Goal: Transaction & Acquisition: Purchase product/service

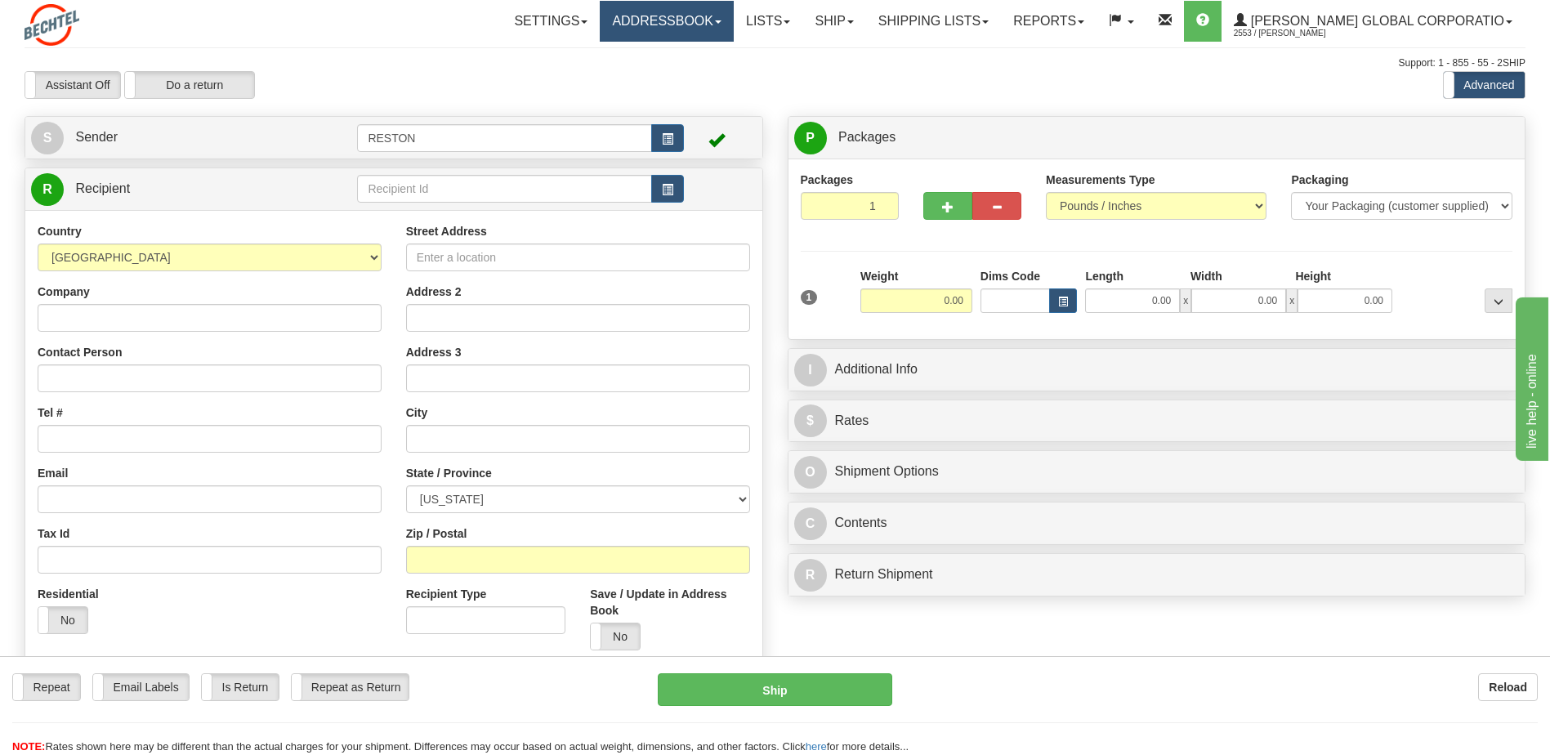
click at [681, 25] on link "Addressbook" at bounding box center [667, 21] width 134 height 41
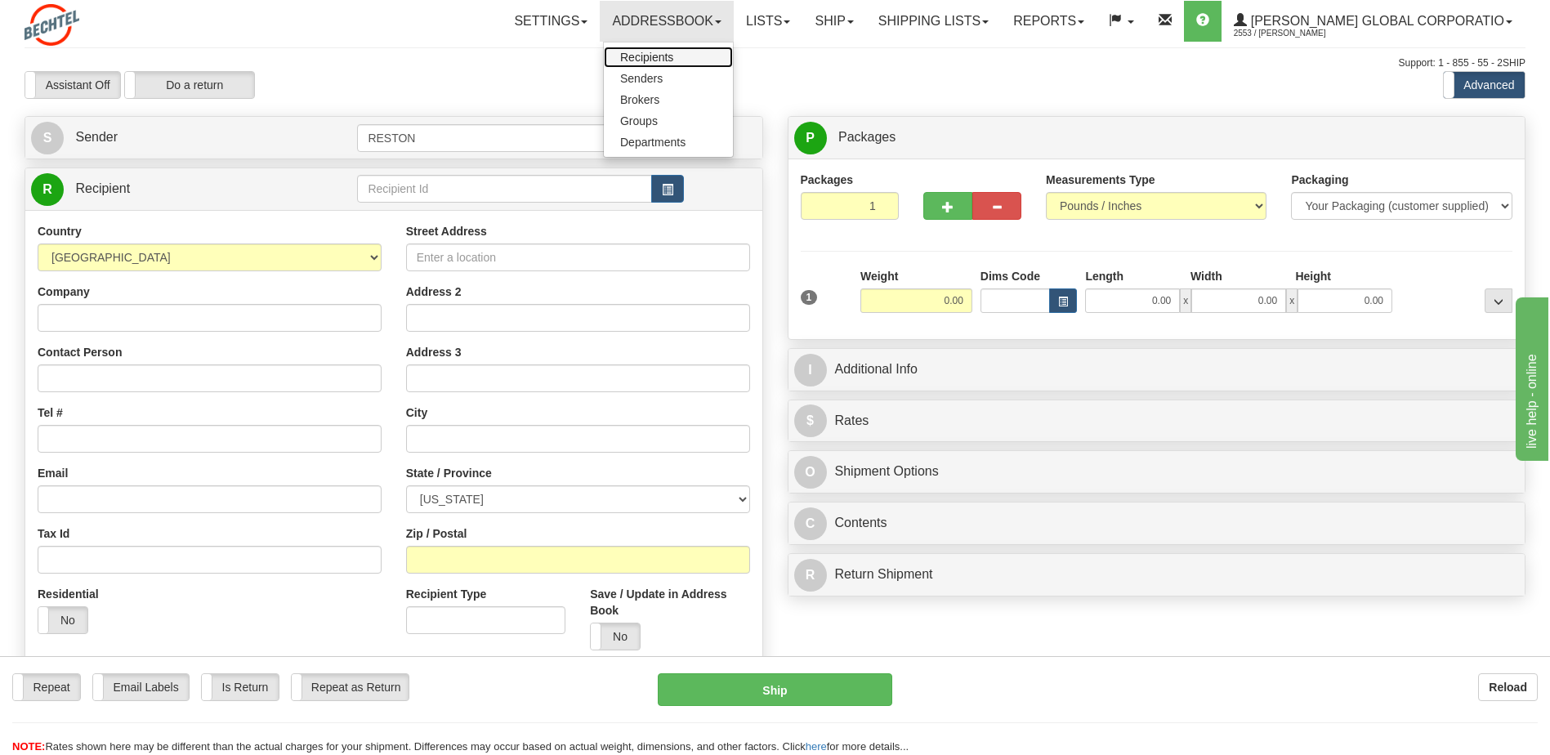
click at [673, 58] on span "Recipients" at bounding box center [646, 57] width 53 height 13
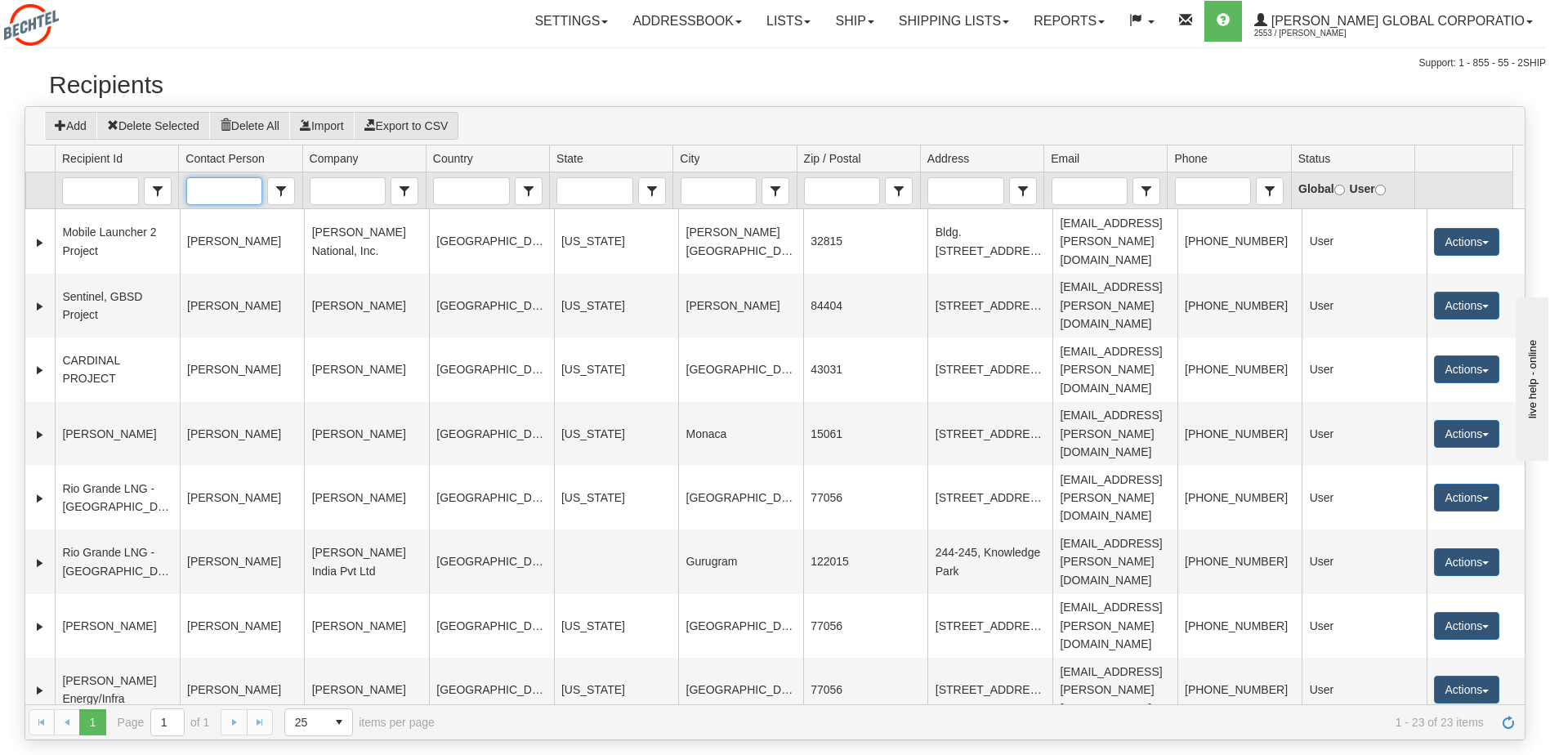
click at [223, 193] on input "Contact Person" at bounding box center [224, 191] width 74 height 26
click at [227, 226] on span "[PERSON_NAME]" at bounding box center [241, 217] width 94 height 16
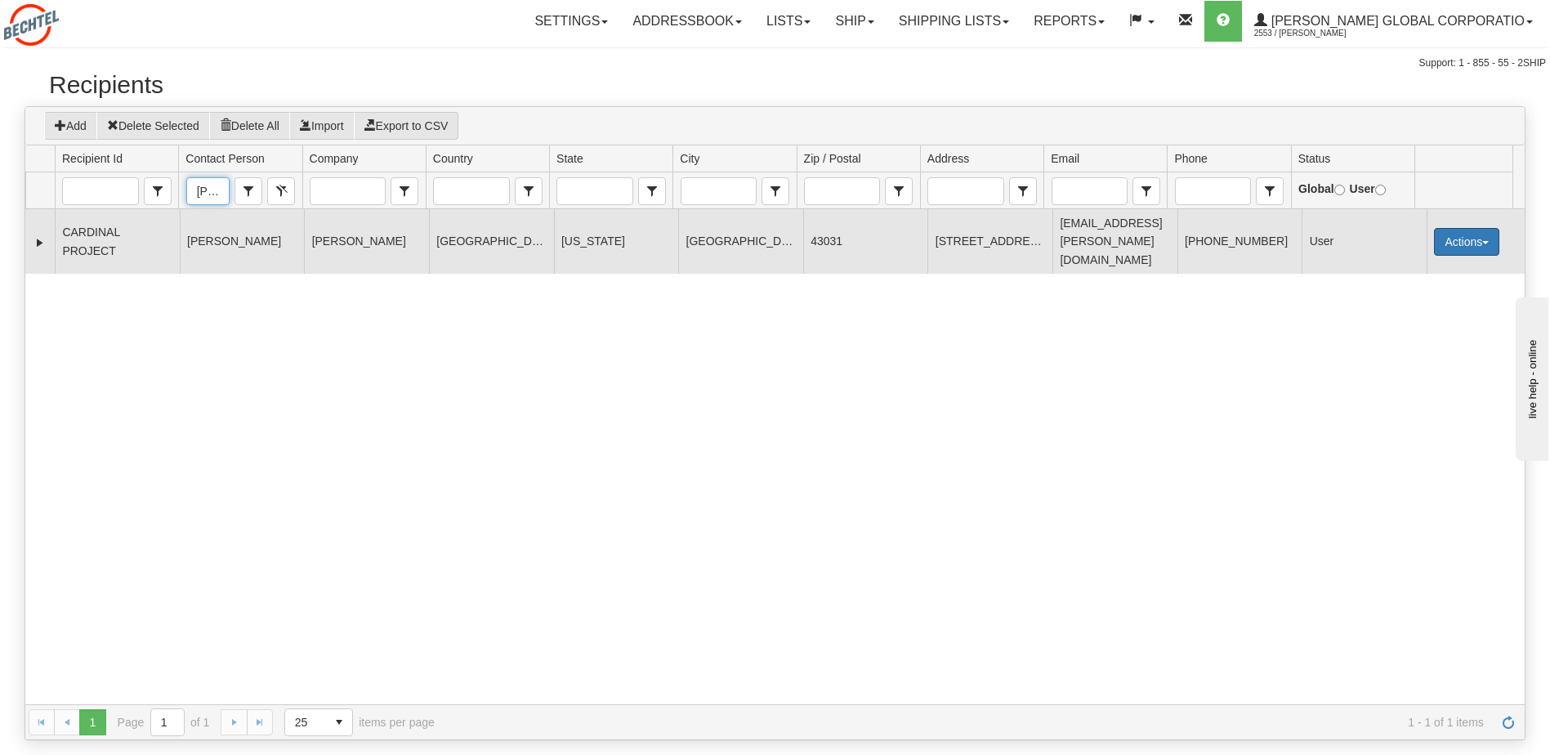
type input "[PERSON_NAME]"
click at [1483, 233] on button "Actions" at bounding box center [1466, 242] width 65 height 28
click at [1393, 266] on link "Edit" at bounding box center [1433, 272] width 131 height 21
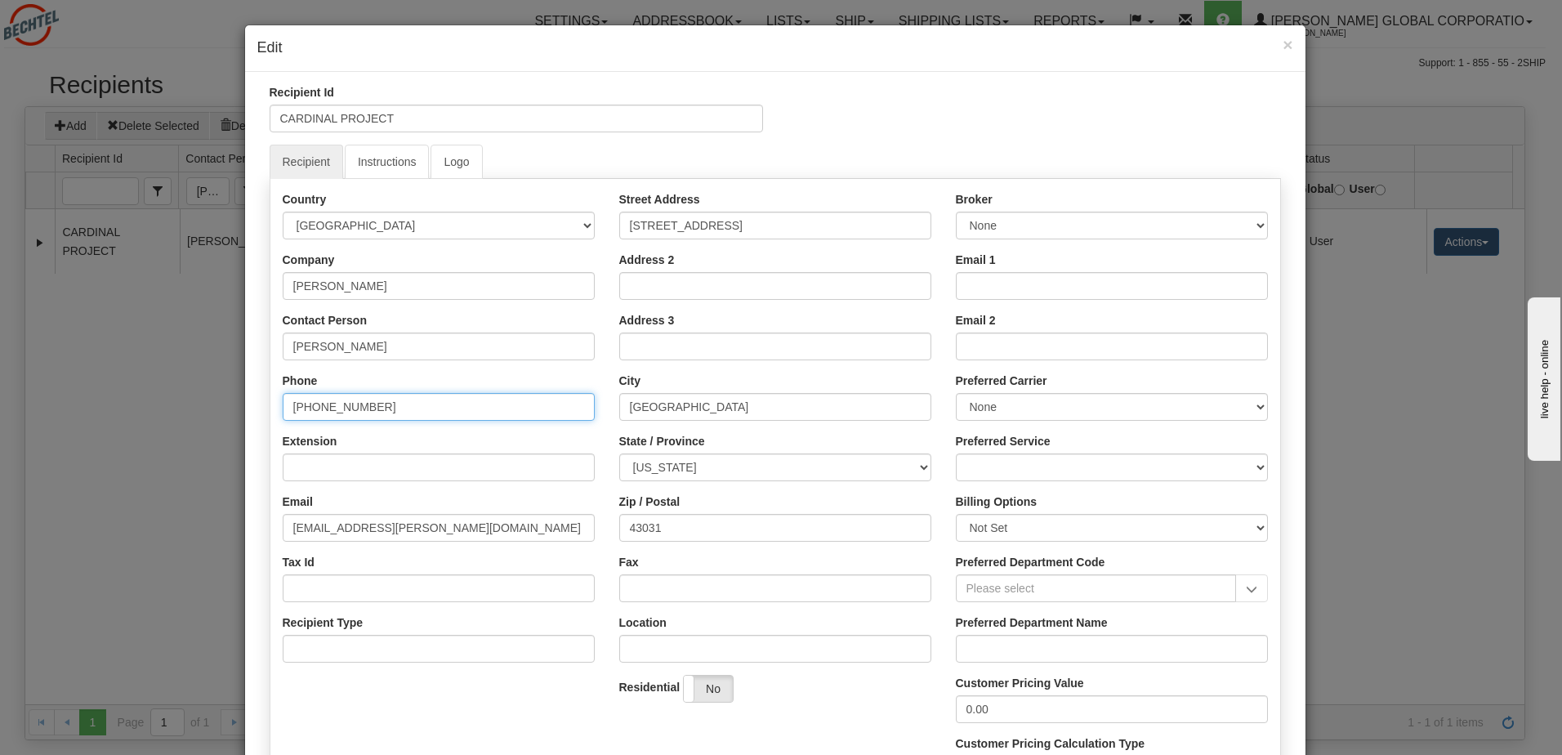
drag, startPoint x: 399, startPoint y: 411, endPoint x: 268, endPoint y: 414, distance: 130.8
click at [270, 414] on div "Country AFGHANISTAN ALAND ISLANDS ALBANIA ALGERIA AMERICAN SAMOA ANDORRA ANGOLA…" at bounding box center [438, 433] width 337 height 484
paste input "56.9.8929.1525"
drag, startPoint x: 382, startPoint y: 412, endPoint x: 233, endPoint y: 407, distance: 149.6
click at [233, 407] on div "× Edit Recipient Id CARDINAL PROJECT Recipient Instructions Logo Country AFGHAN…" at bounding box center [781, 377] width 1562 height 755
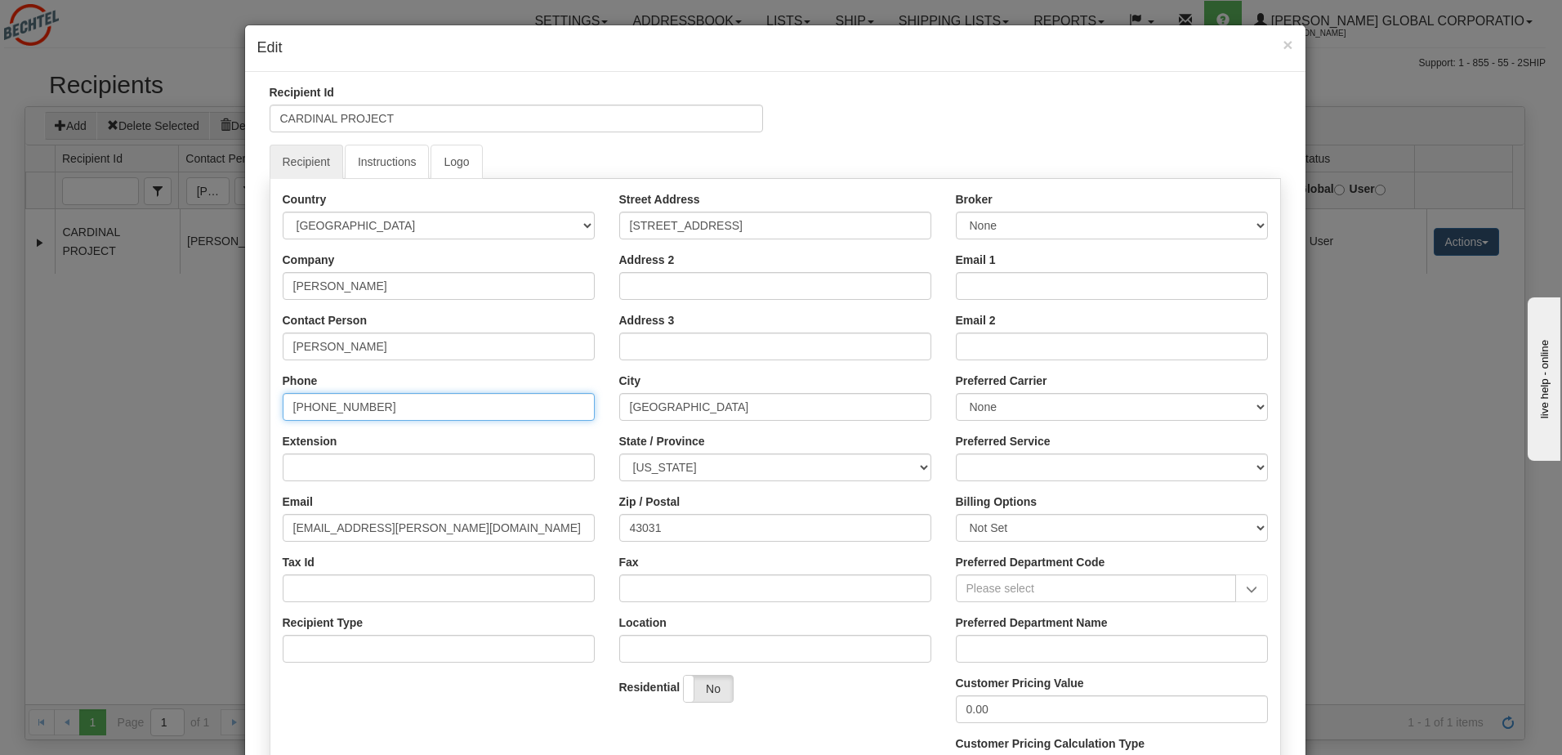
paste input "[PHONE_NUMBER]"
type input "[PHONE_NUMBER]"
click at [676, 411] on input "Johnstown" at bounding box center [775, 407] width 312 height 28
paste input "[GEOGRAPHIC_DATA]"
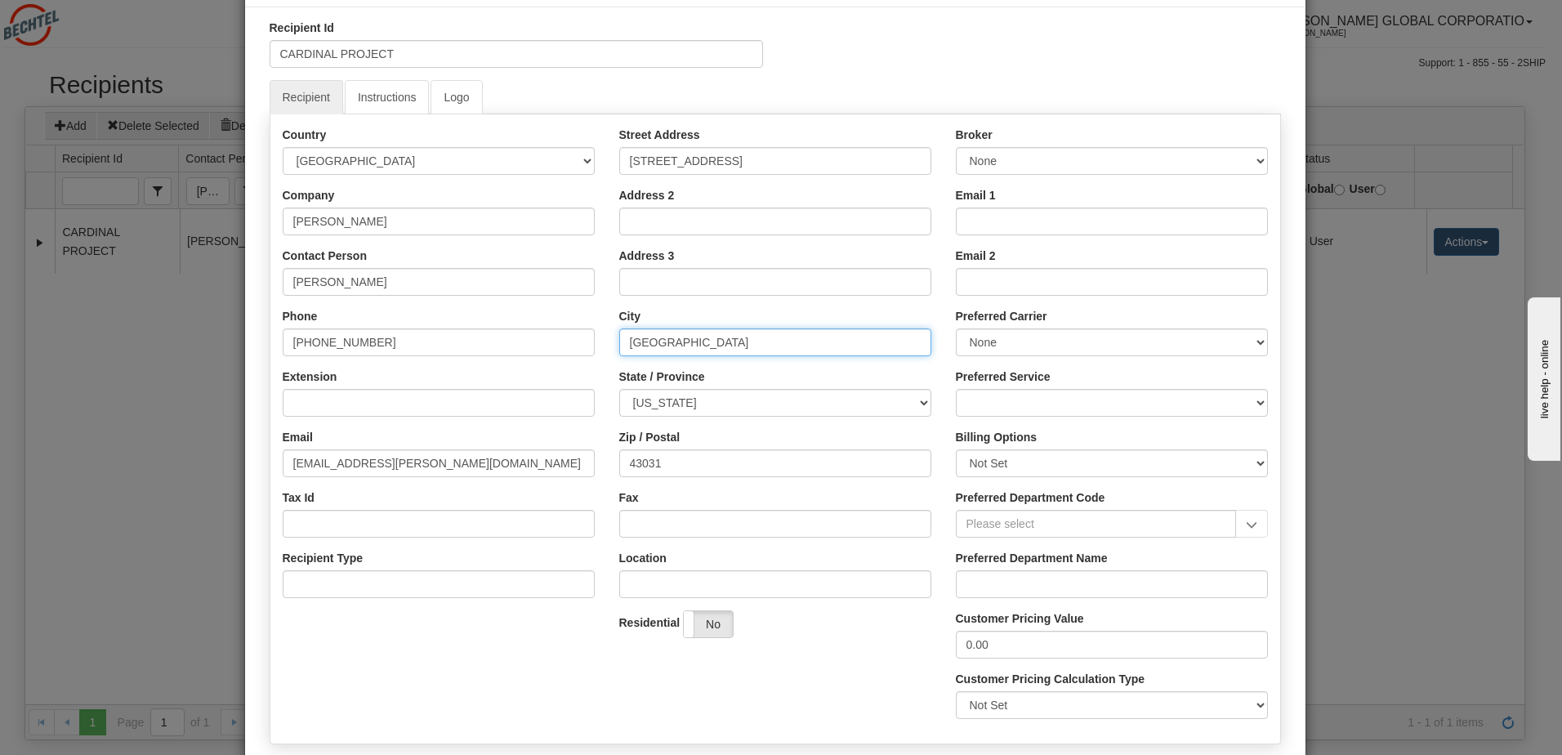
scroll to position [153, 0]
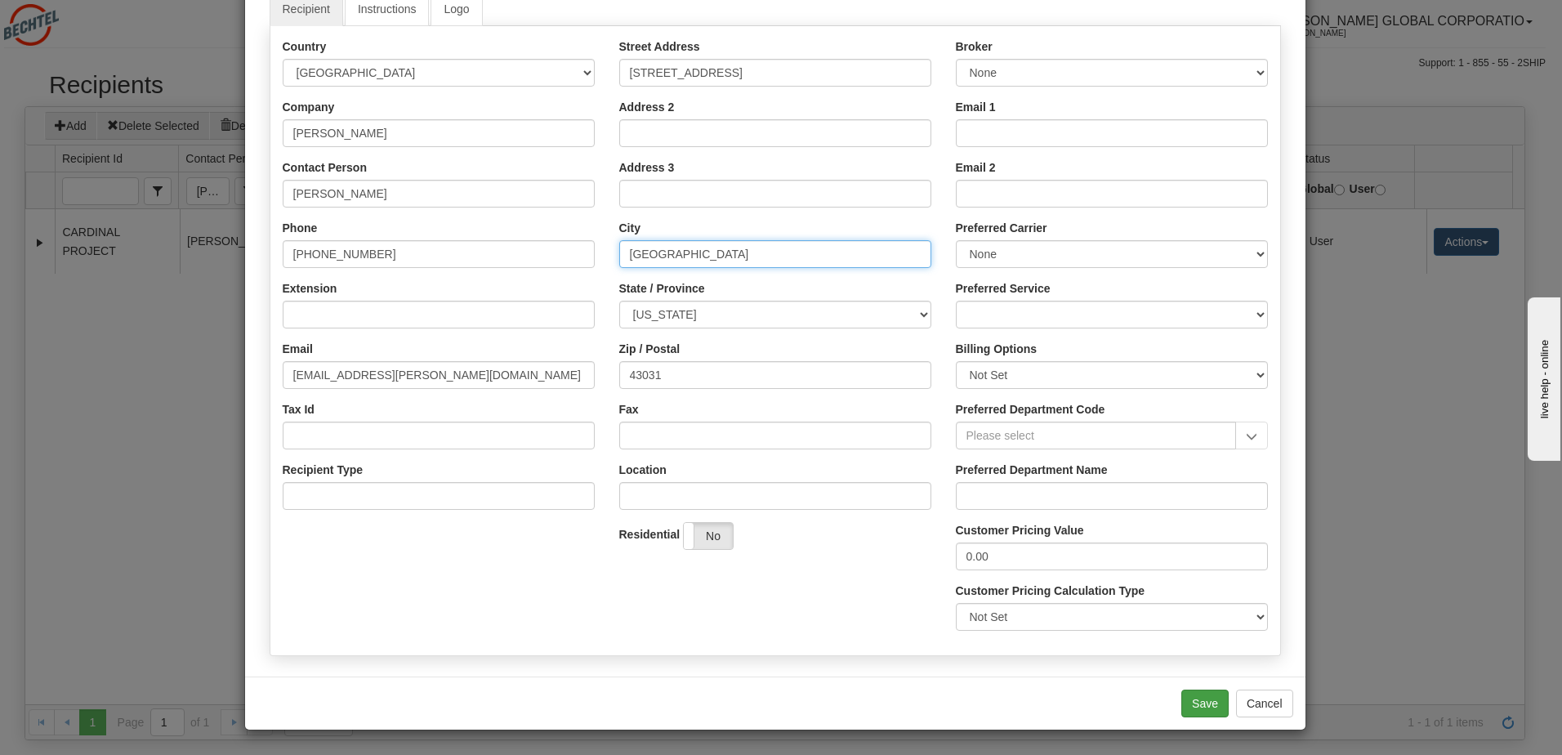
type input "[GEOGRAPHIC_DATA]"
click at [1190, 705] on button "Save" at bounding box center [1205, 704] width 47 height 28
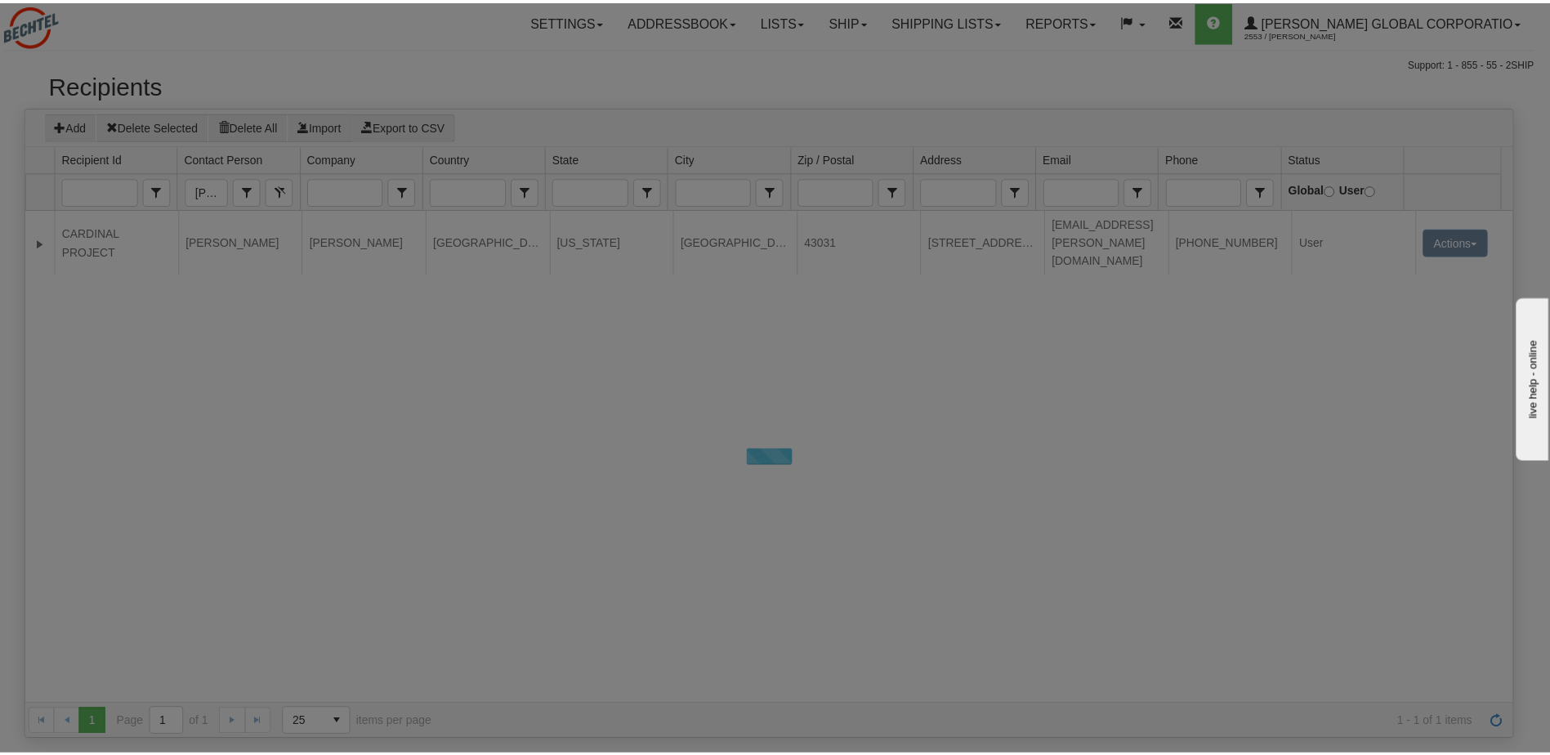
scroll to position [0, 0]
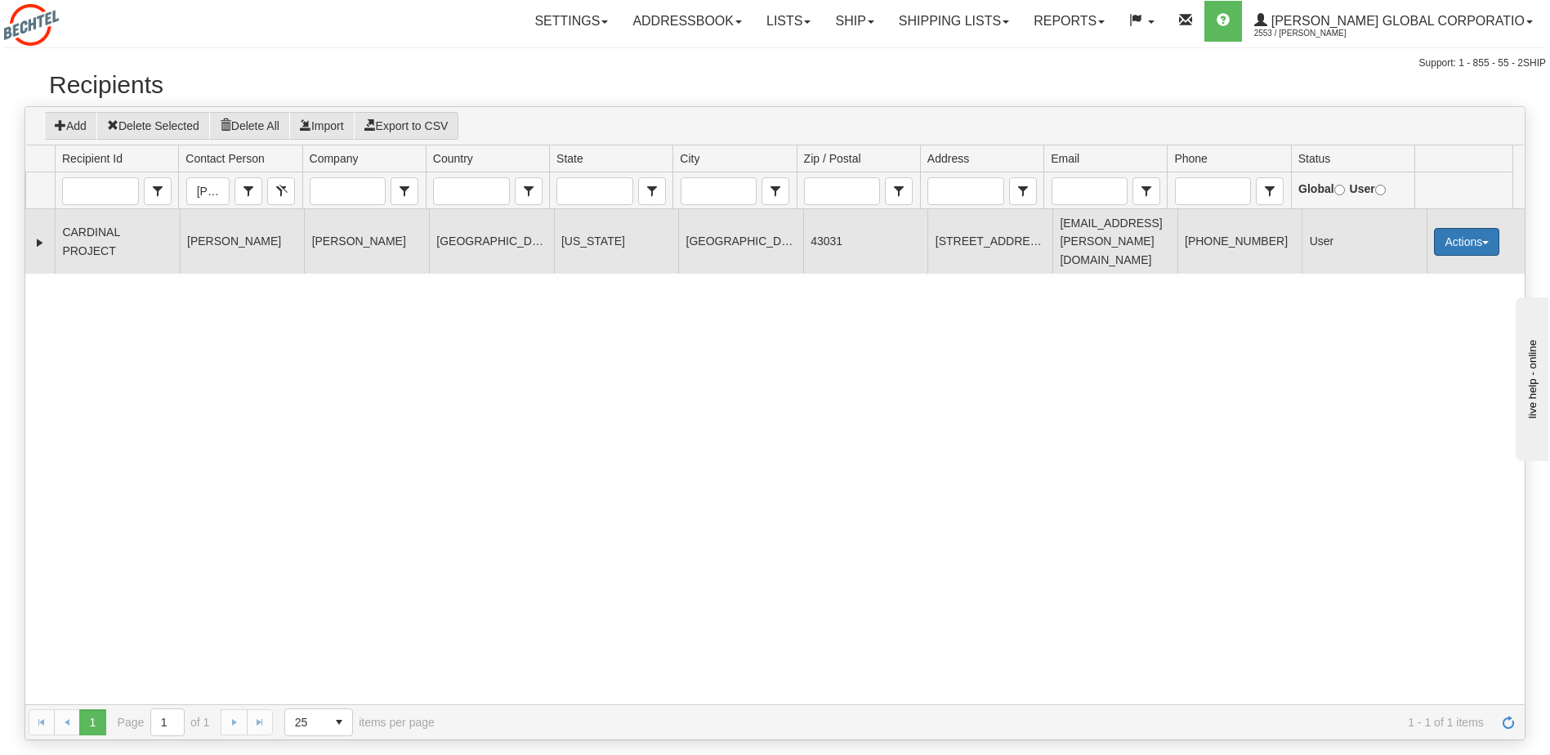
click at [1466, 230] on button "Actions" at bounding box center [1466, 242] width 65 height 28
click at [1407, 351] on link "Ship" at bounding box center [1433, 357] width 131 height 21
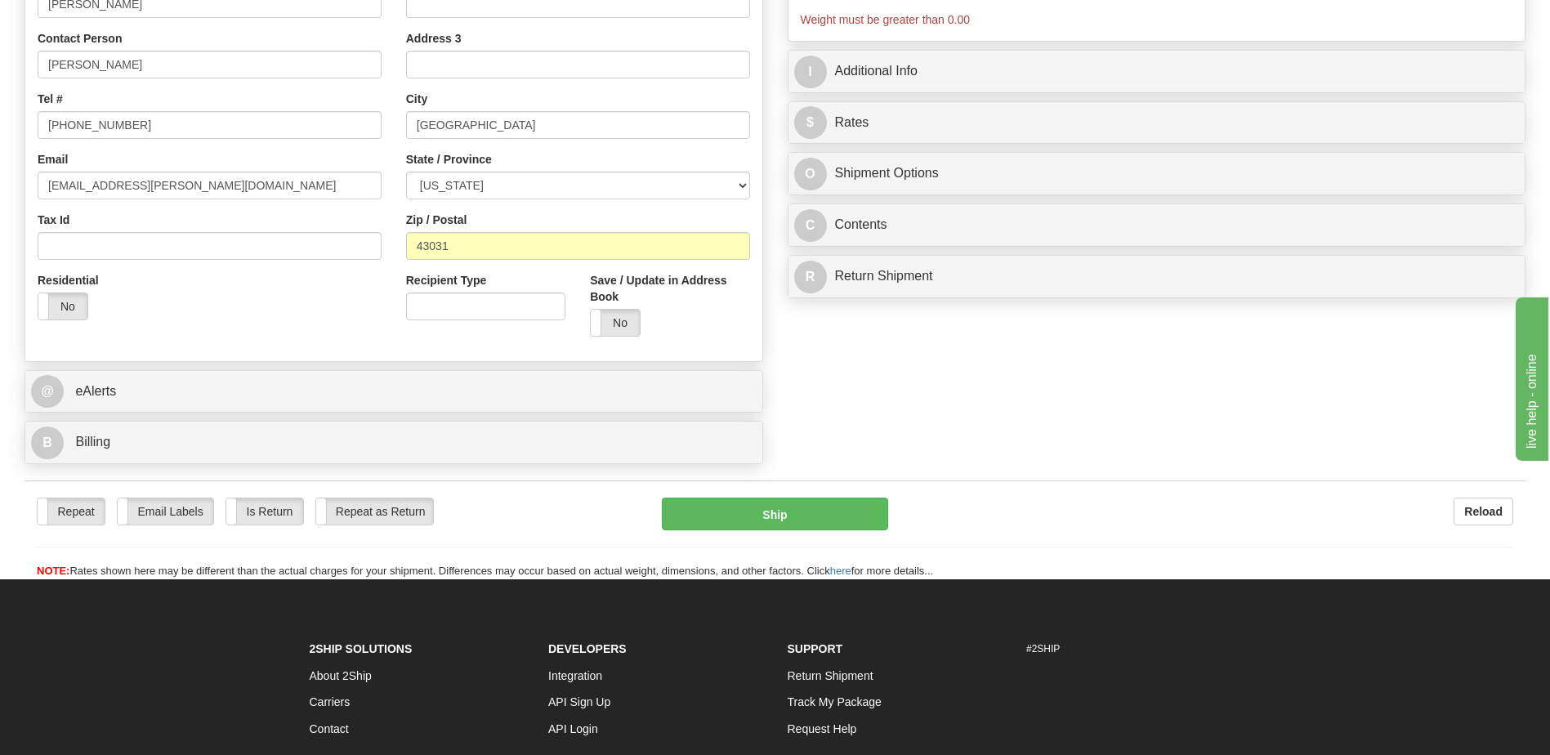
scroll to position [327, 0]
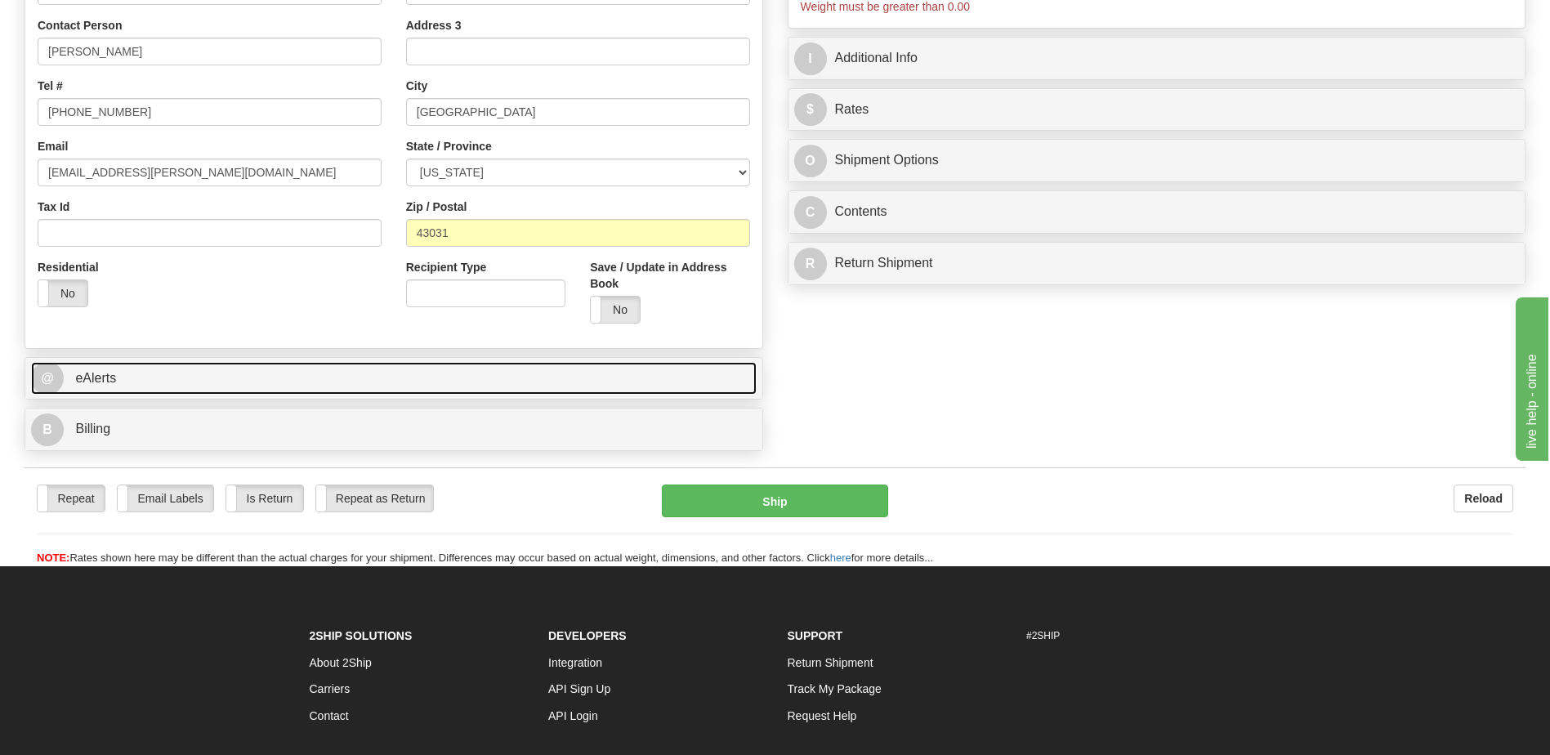
click at [86, 382] on span "eAlerts" at bounding box center [95, 378] width 41 height 14
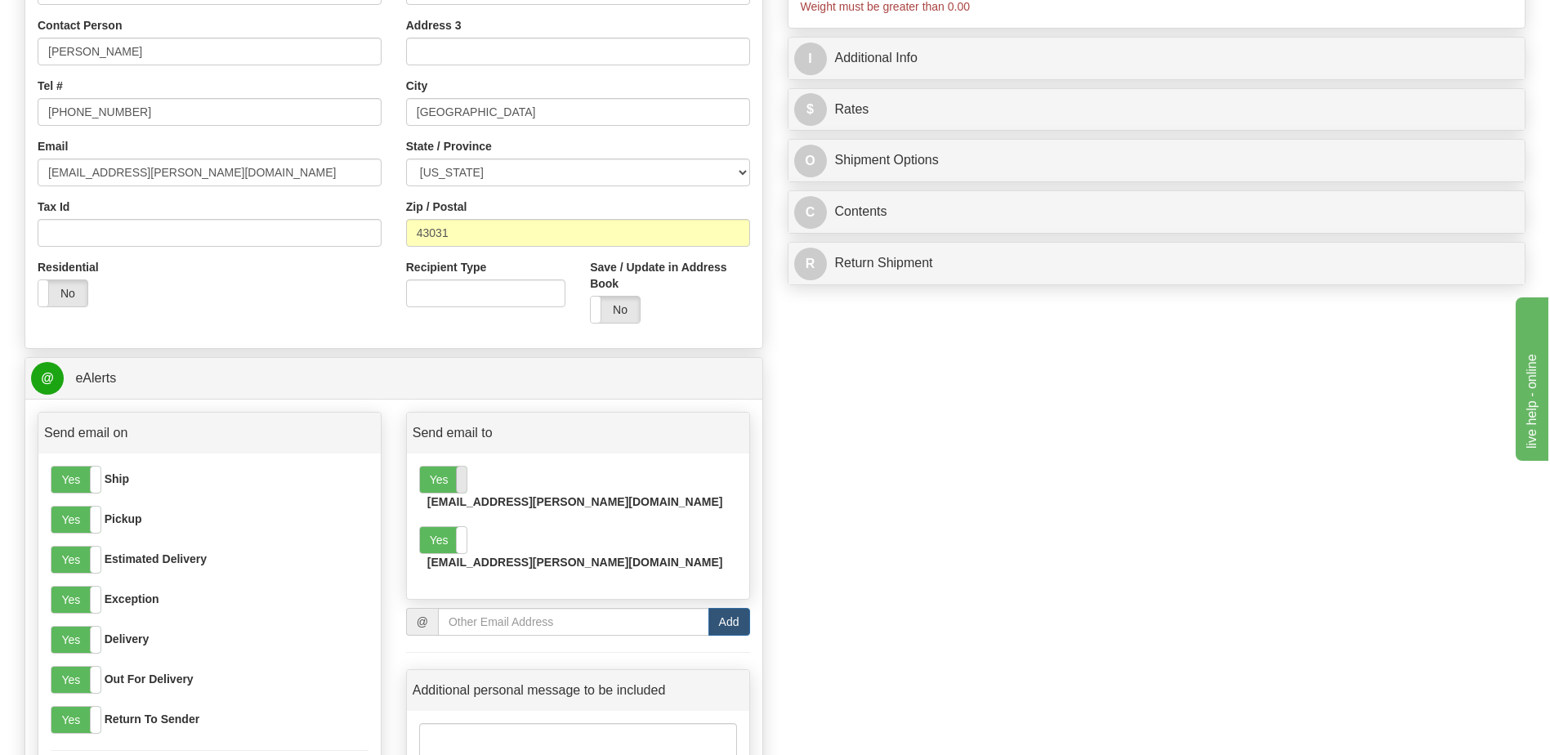
click at [456, 477] on span at bounding box center [466, 480] width 21 height 26
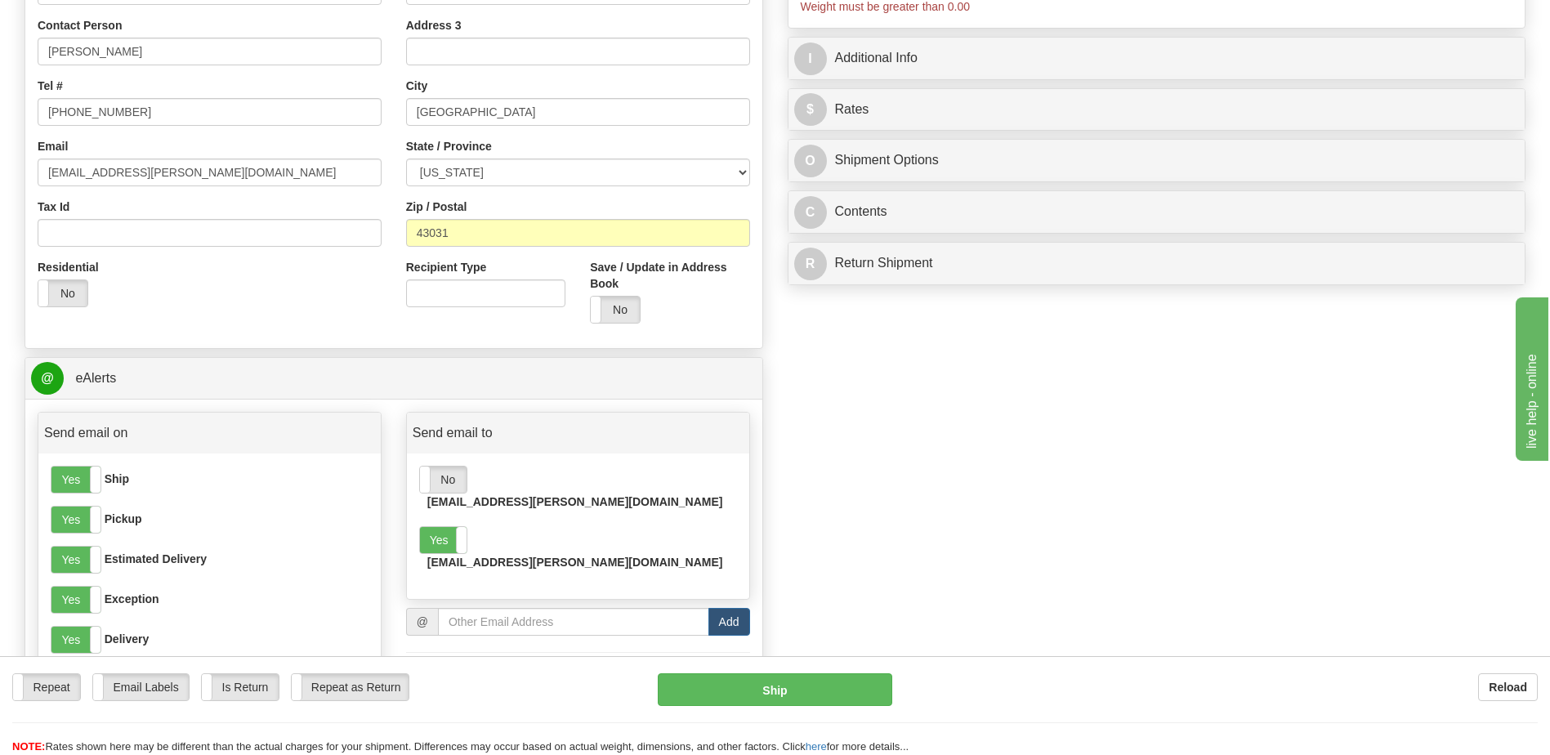
click at [451, 466] on div "Yes No" at bounding box center [443, 480] width 48 height 28
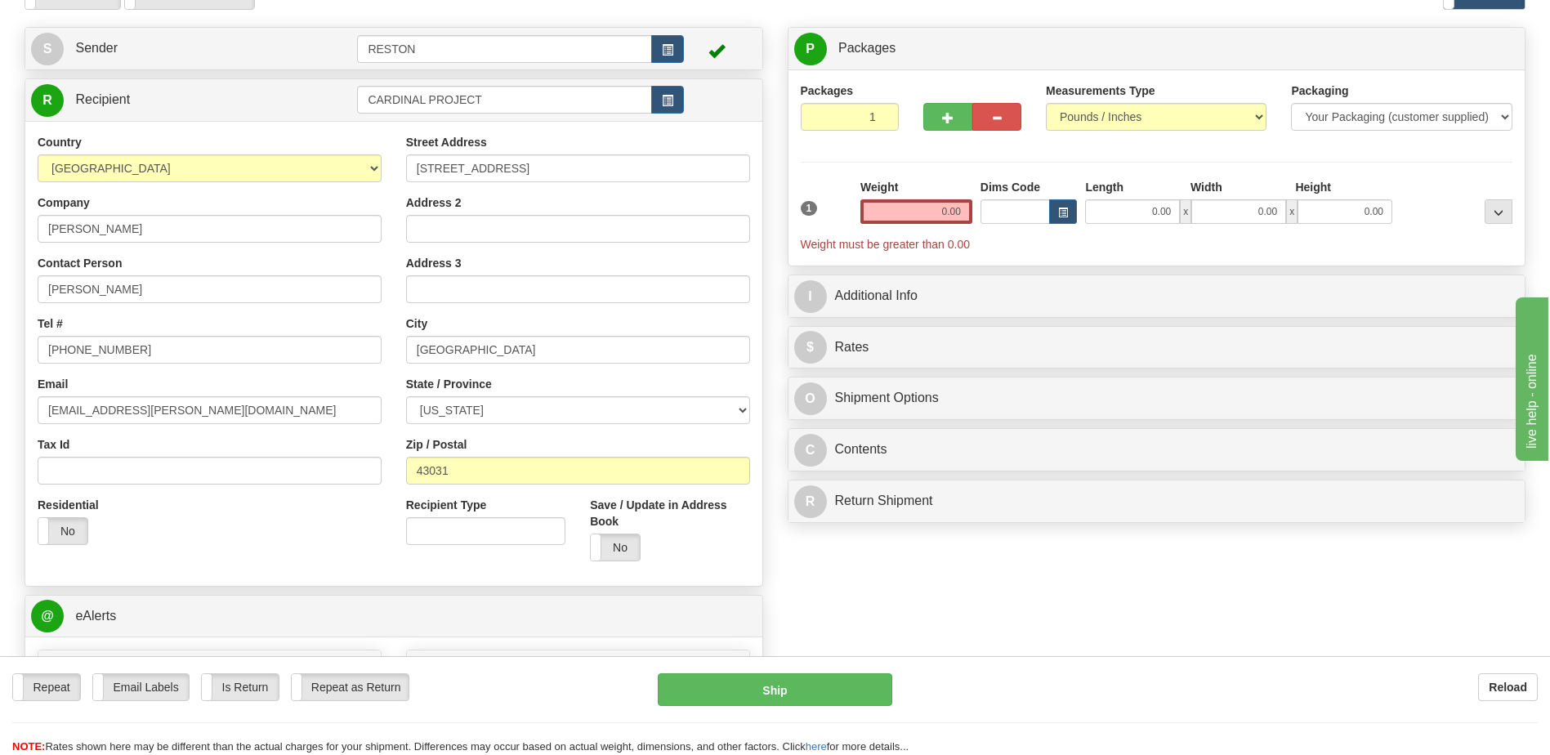
scroll to position [0, 0]
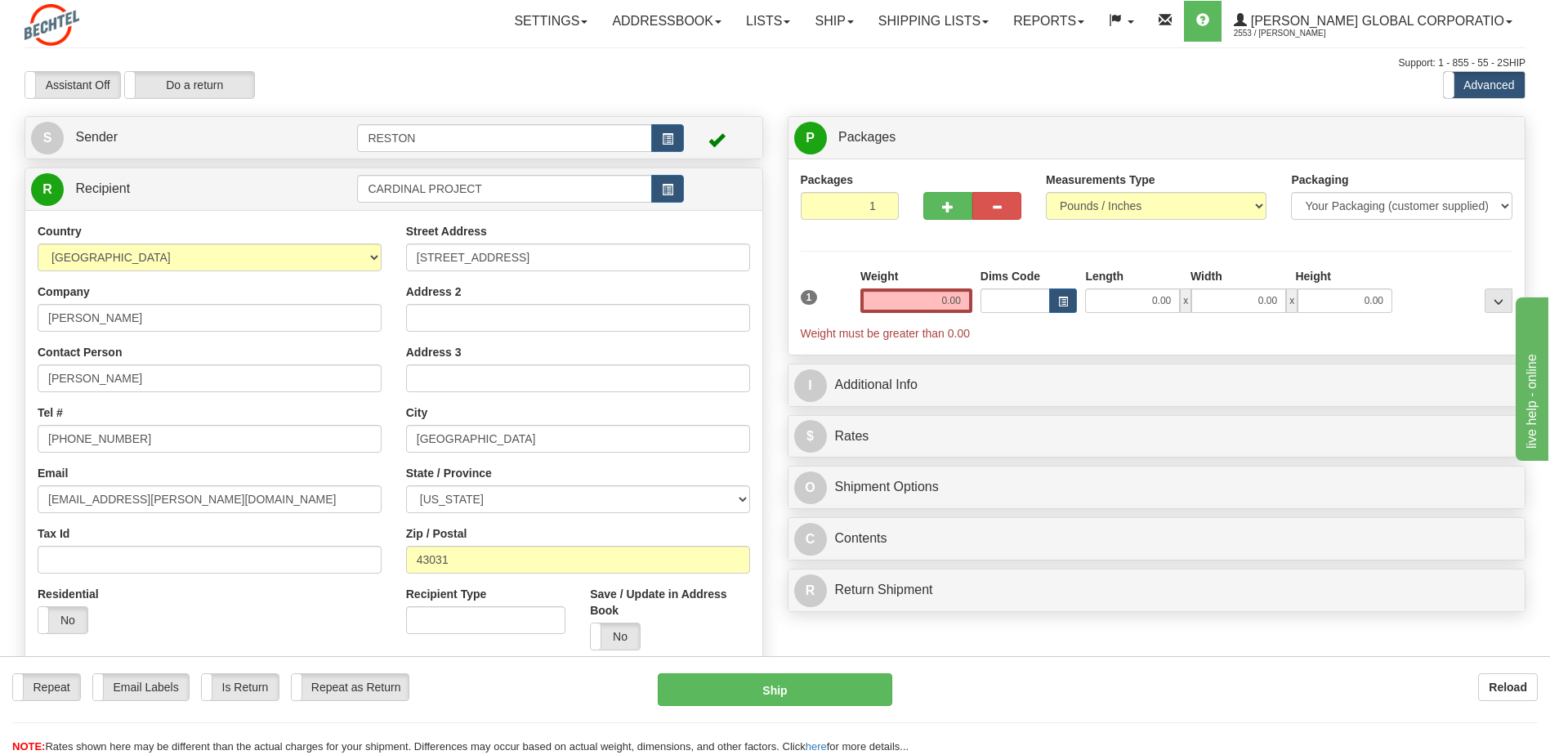
drag, startPoint x: 1172, startPoint y: 242, endPoint x: 1006, endPoint y: 306, distance: 177.7
click at [1166, 245] on div "Packages 1 1 Measurements Type" at bounding box center [1157, 257] width 713 height 171
click at [925, 306] on input "0.00" at bounding box center [917, 300] width 112 height 25
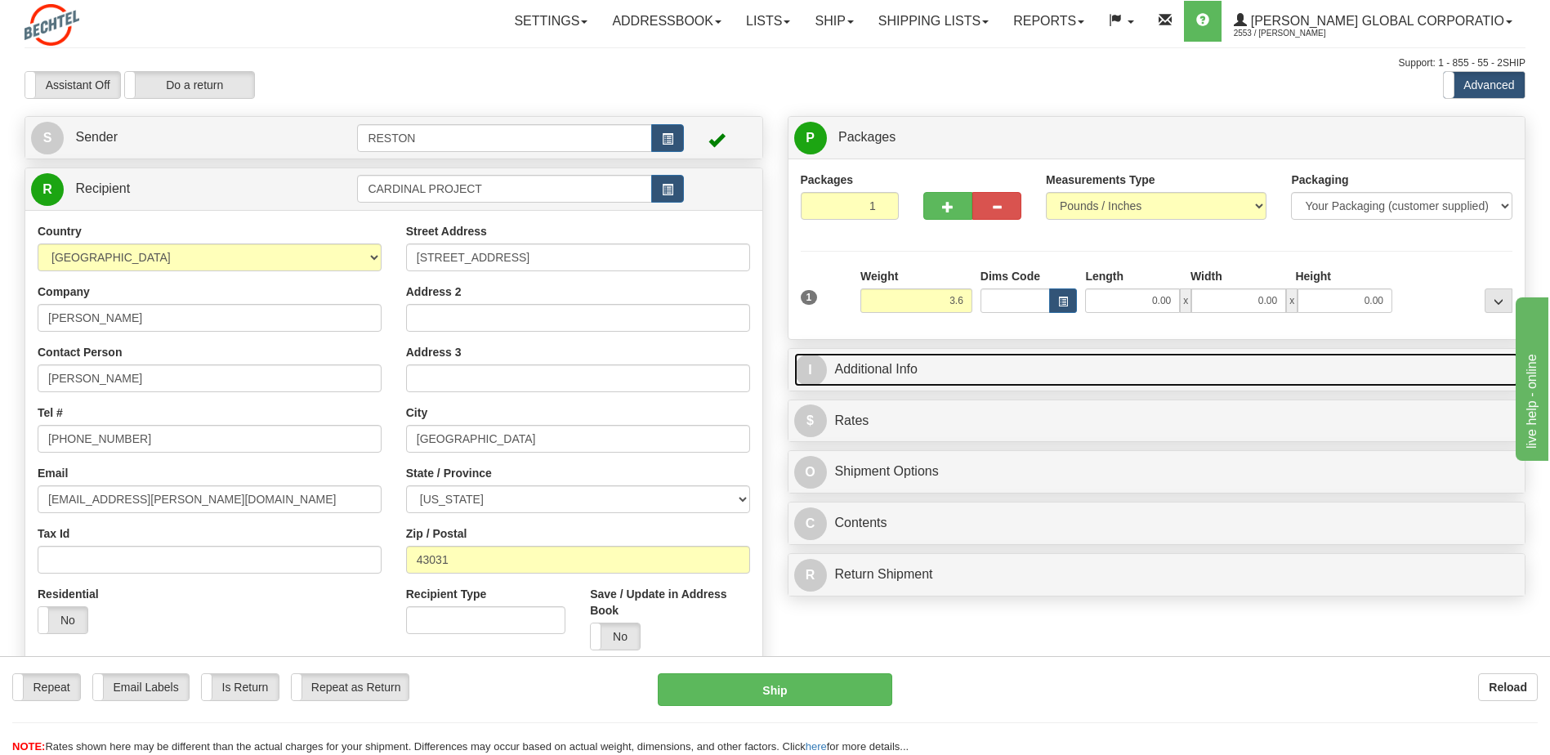
type input "3.60"
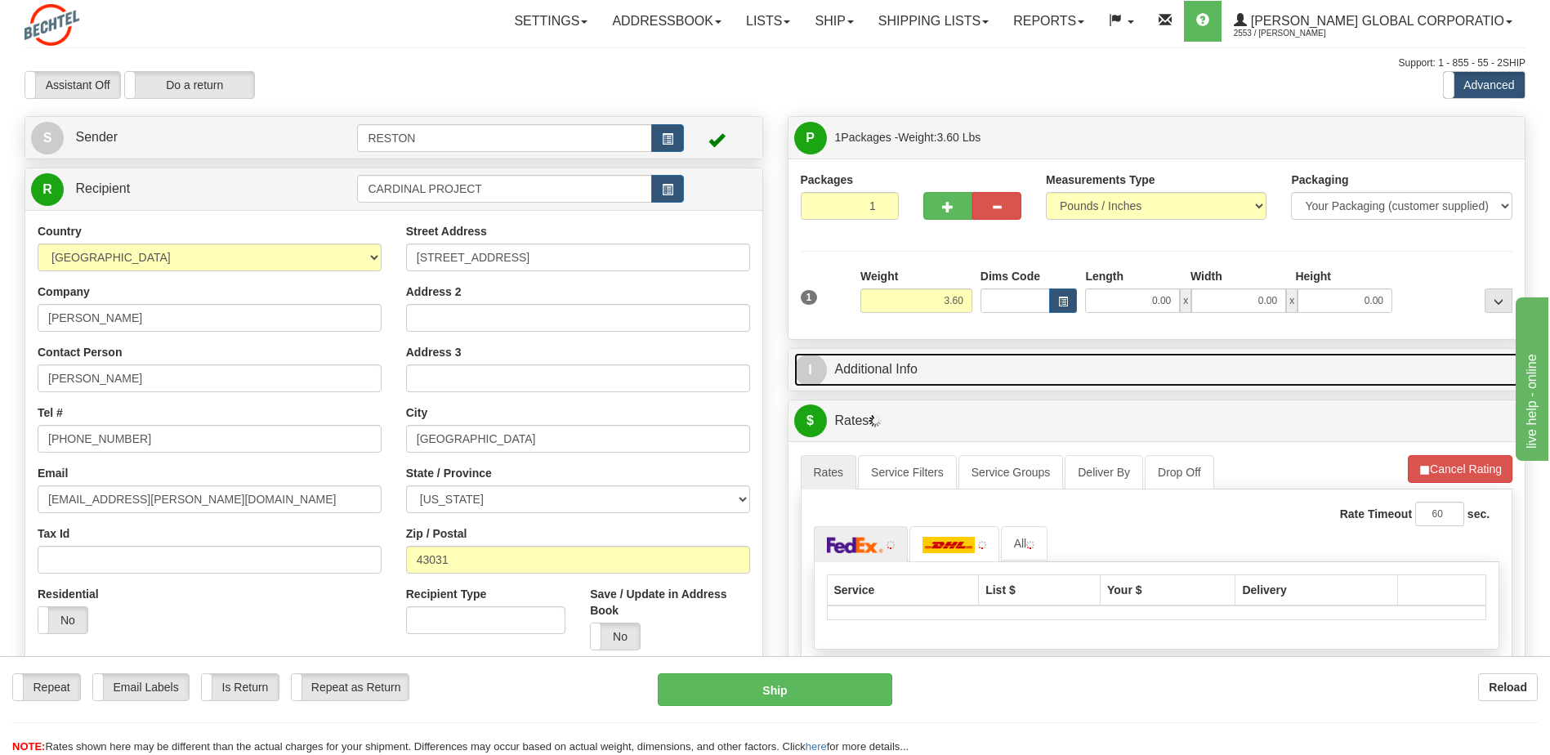
click at [941, 369] on link "I Additional Info" at bounding box center [1157, 370] width 726 height 34
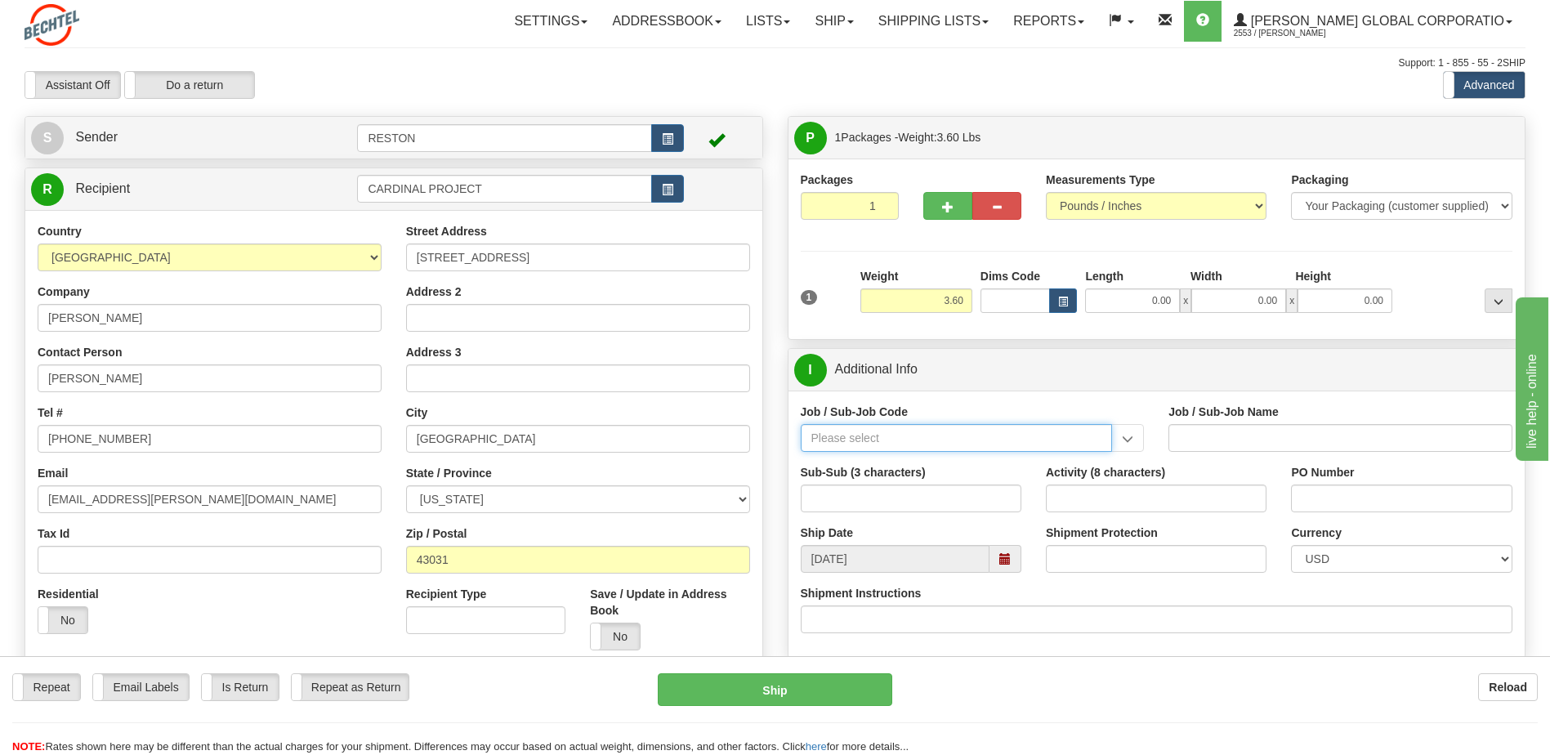
click at [1078, 440] on input "Job / Sub-Job Code" at bounding box center [957, 438] width 312 height 28
type input "26497-150"
click at [856, 466] on div "26497-150" at bounding box center [953, 463] width 296 height 18
type input "PROJECT CARDINAL SEMICONDUCTOR FAB - PHASE 1 - FI"
type input "26497-150"
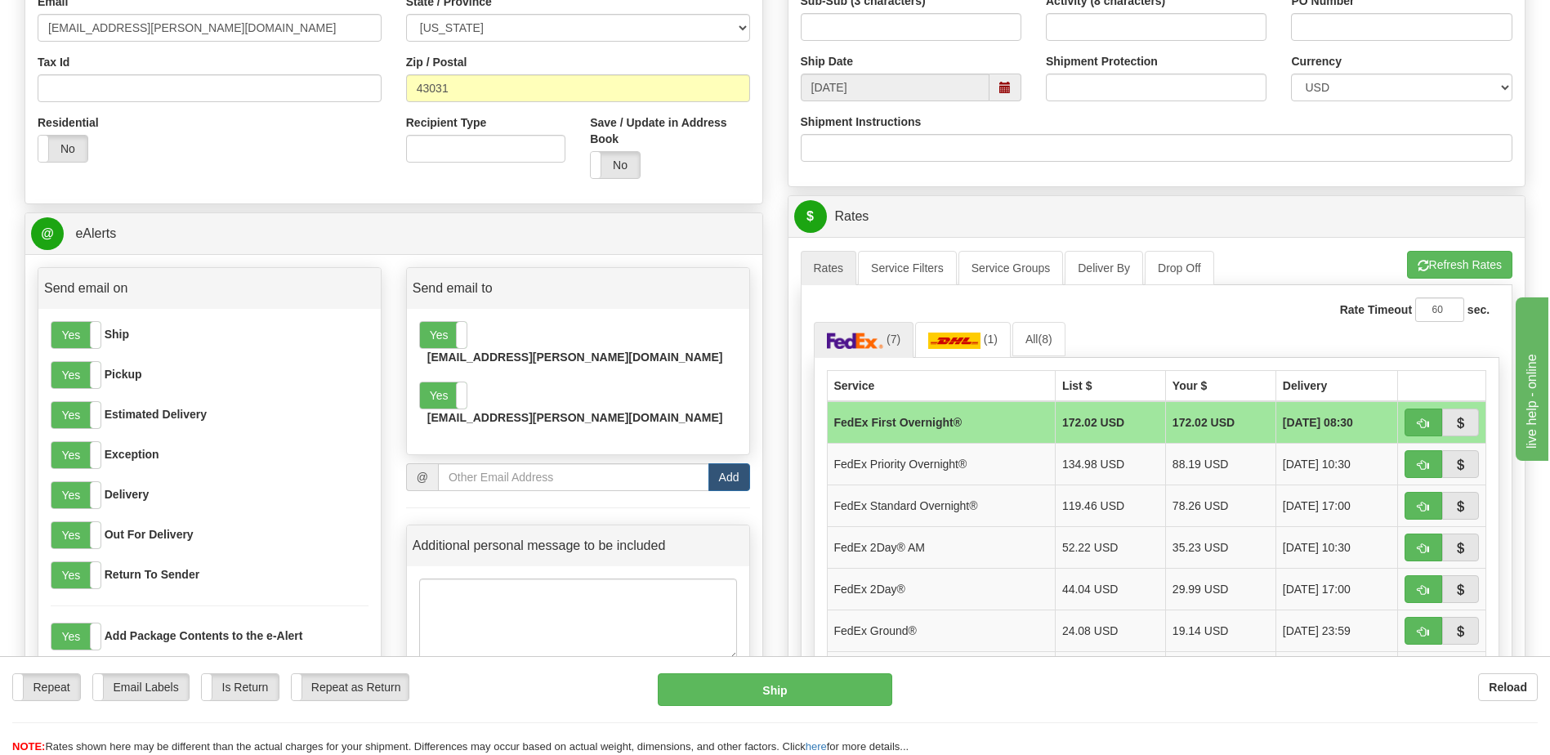
scroll to position [490, 0]
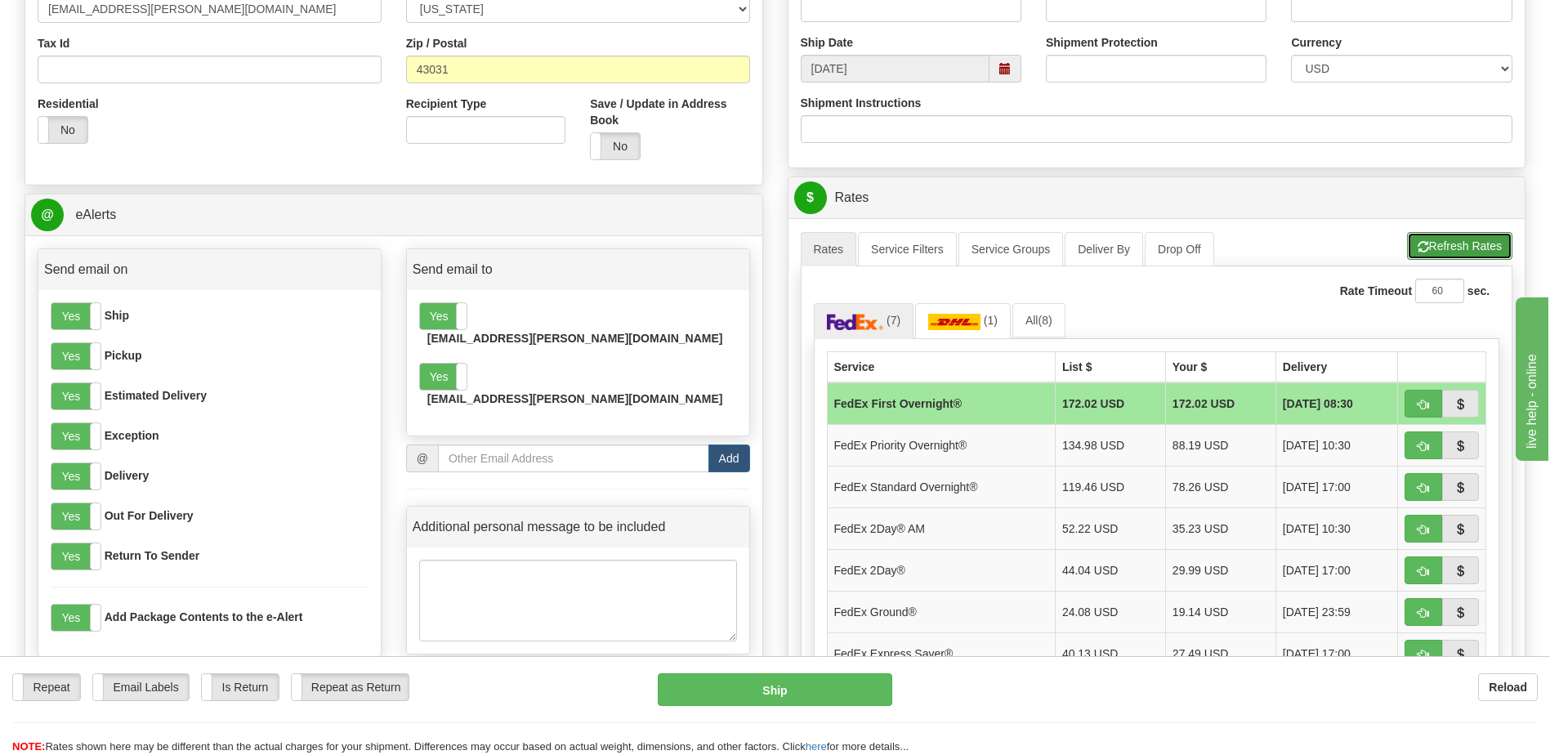
click at [1450, 245] on button "Refresh Rates" at bounding box center [1459, 246] width 105 height 28
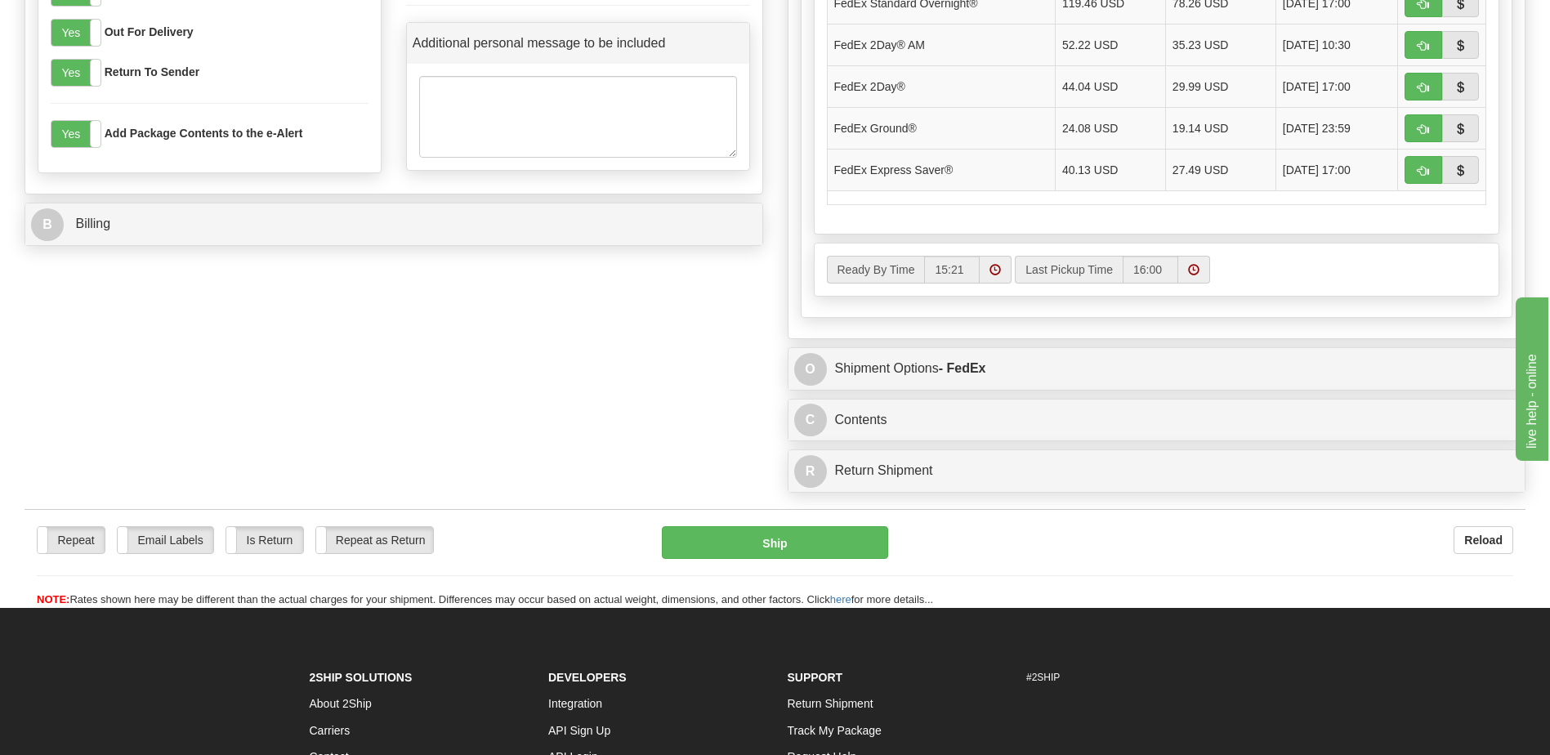
scroll to position [981, 0]
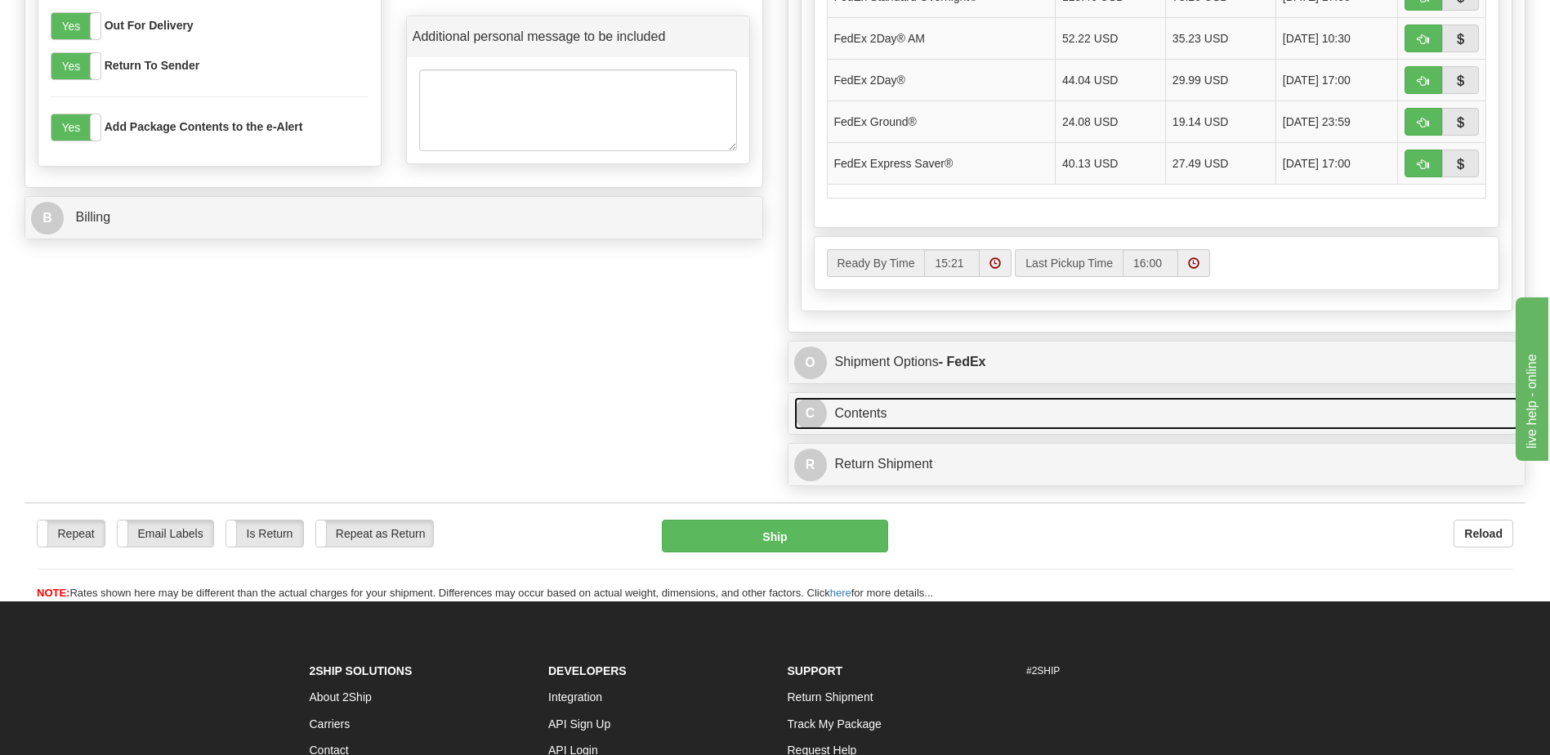
click at [1249, 407] on link "C Contents" at bounding box center [1157, 414] width 726 height 34
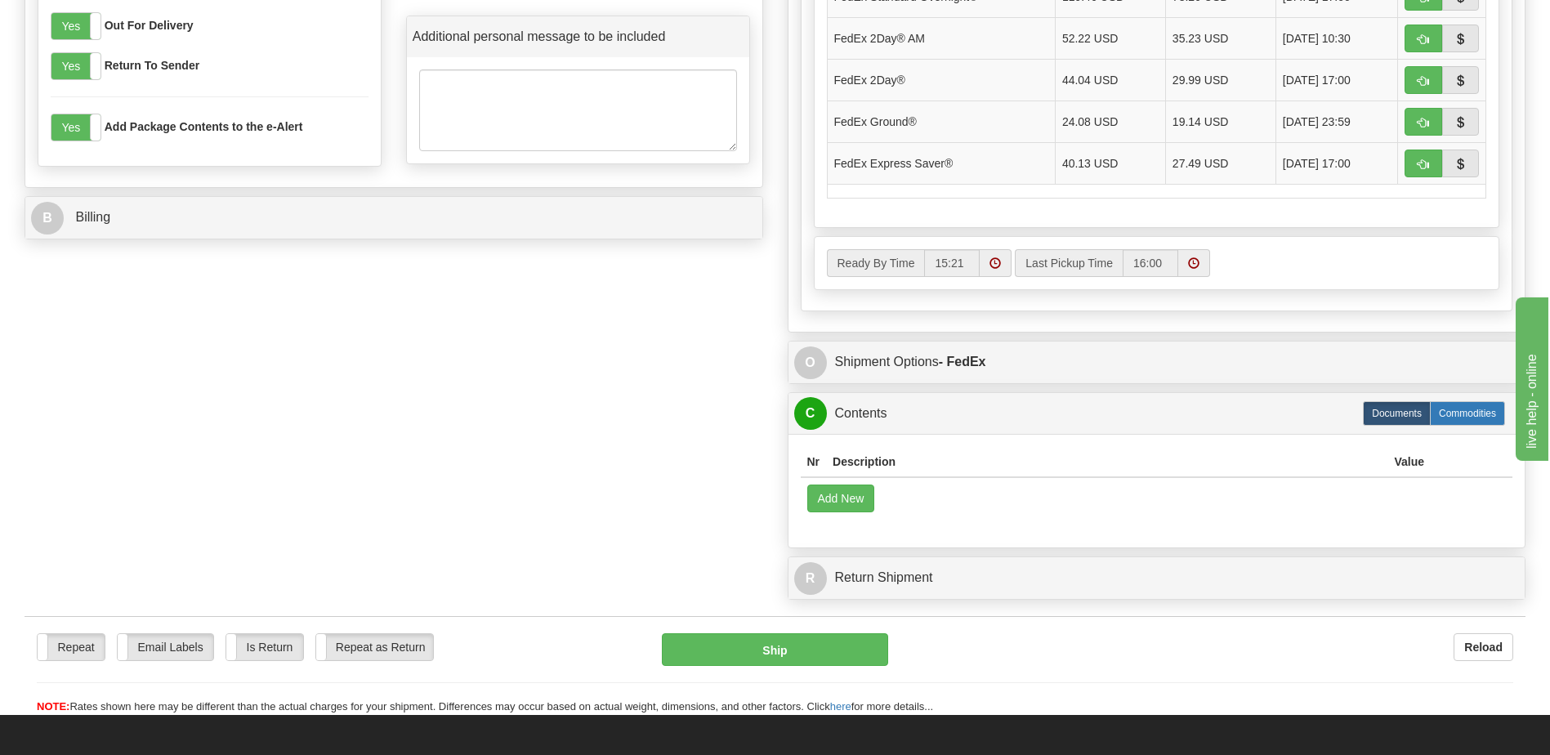
click at [1457, 410] on label "Commodities" at bounding box center [1467, 413] width 75 height 25
radio input "true"
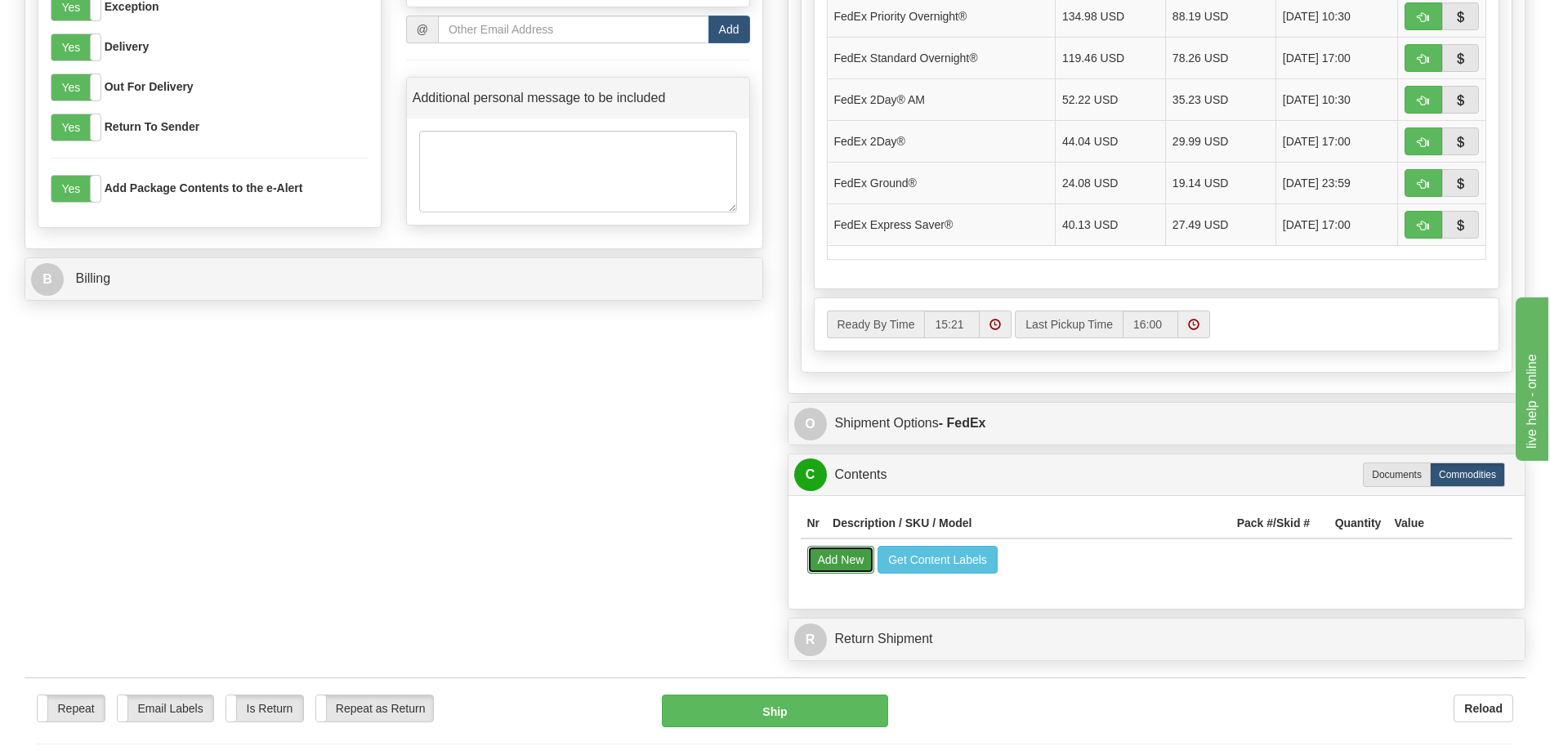
click at [852, 565] on button "Add New" at bounding box center [841, 560] width 68 height 28
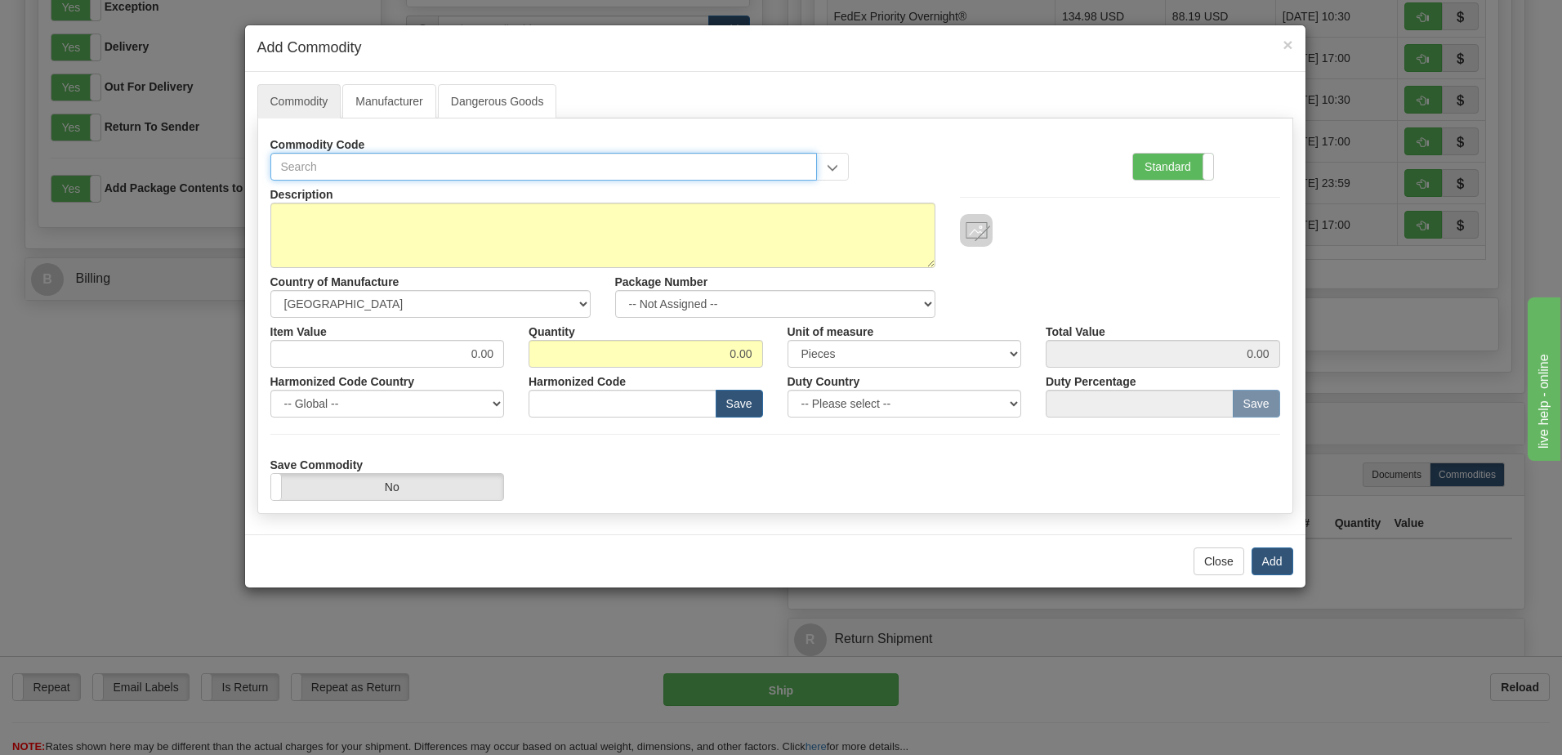
click at [312, 172] on input "text" at bounding box center [544, 167] width 548 height 28
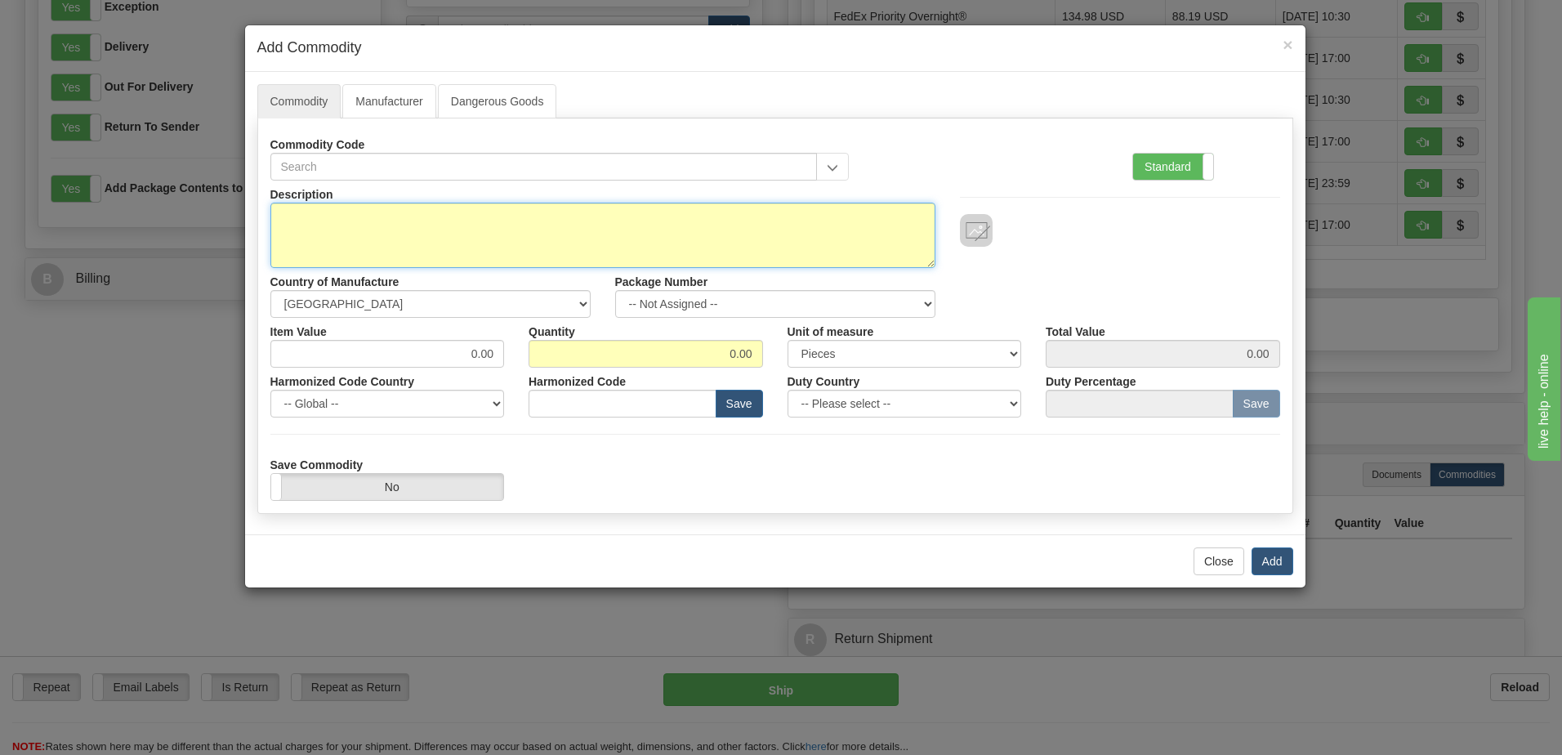
click at [300, 214] on textarea "Description" at bounding box center [602, 235] width 665 height 65
type textarea "Twelve (12) Quality Coins with display cases"
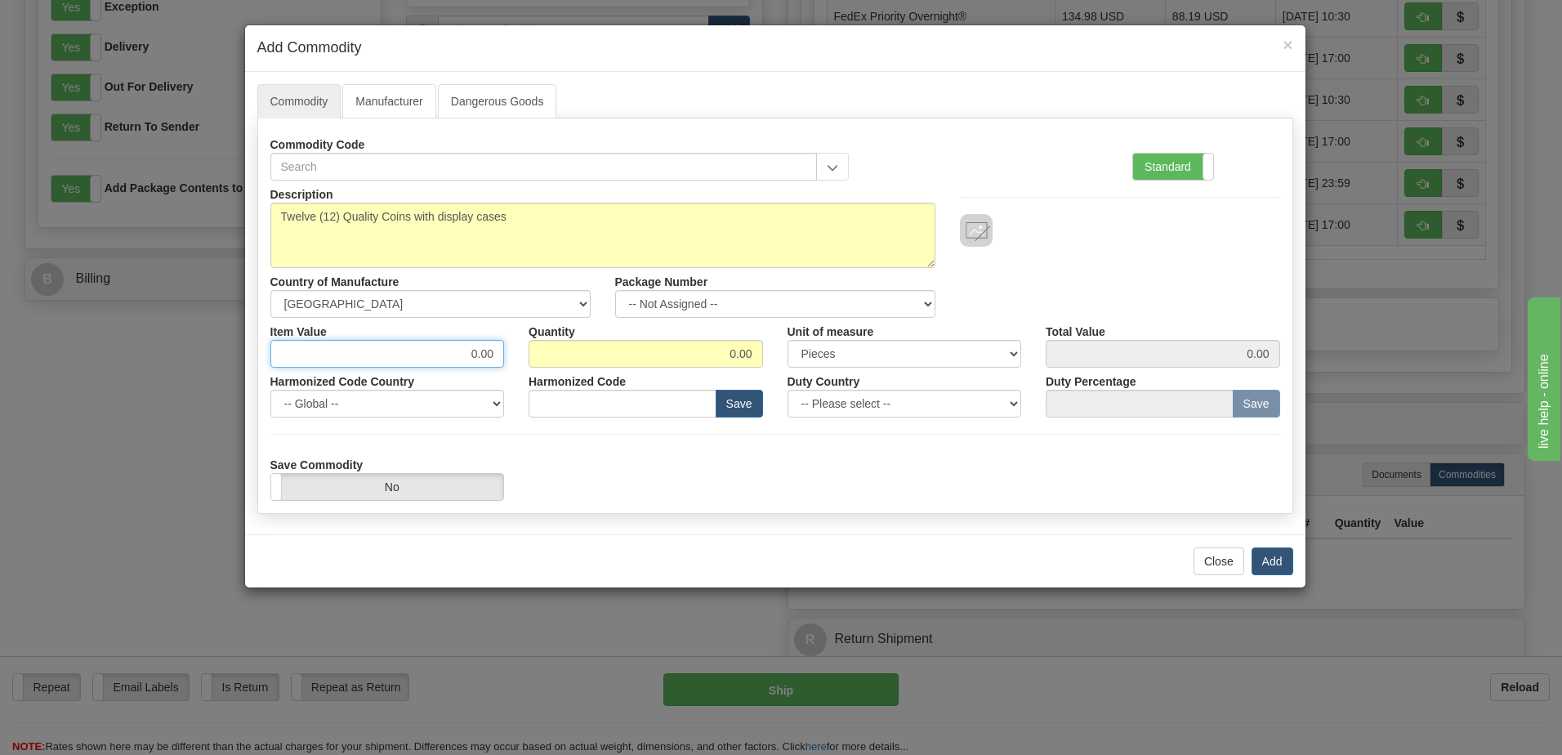
click at [402, 361] on input "0.00" at bounding box center [387, 354] width 235 height 28
type input "15"
click at [726, 352] on input "0.00" at bounding box center [646, 354] width 235 height 28
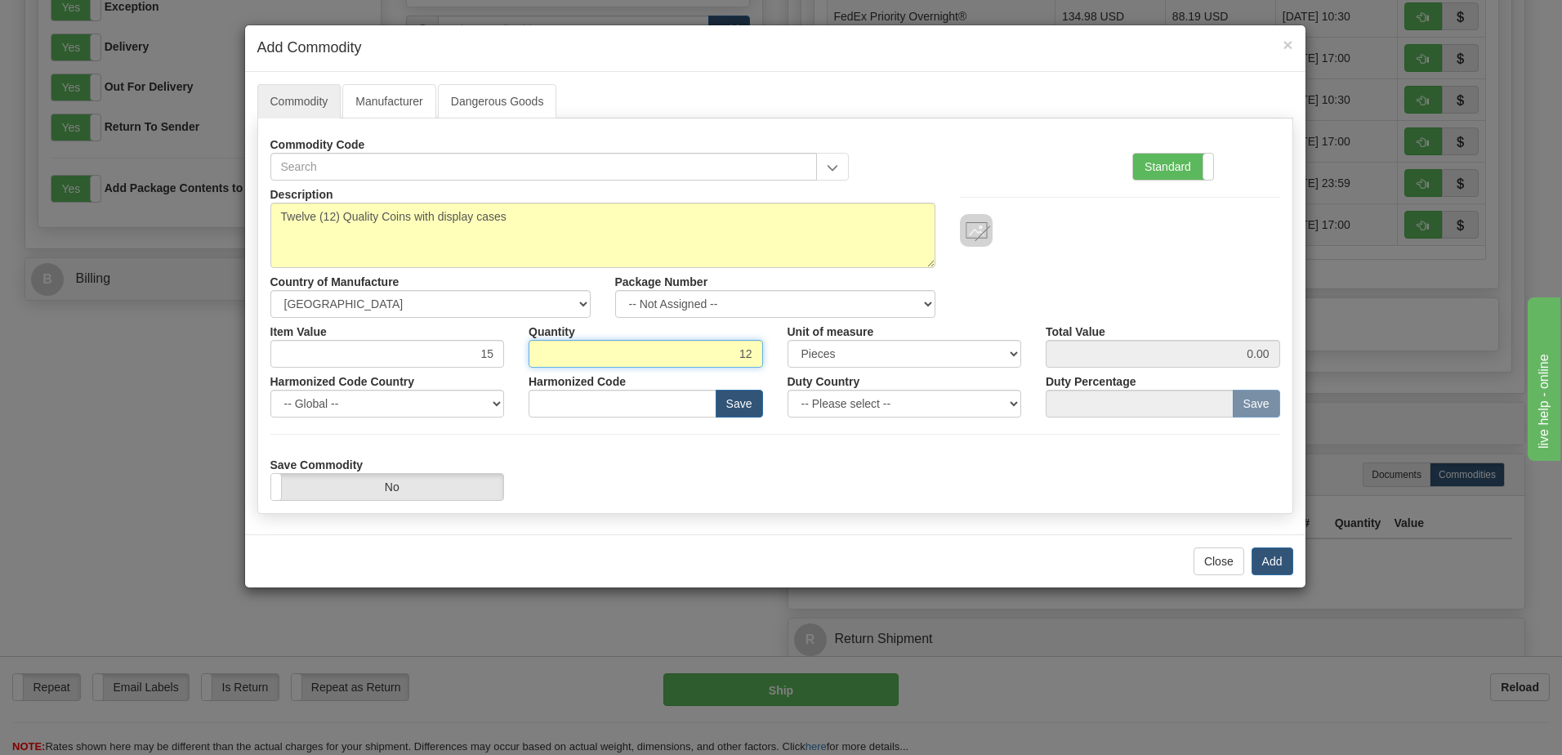
type input "12"
type input "180.00"
click at [659, 400] on input "text" at bounding box center [623, 404] width 188 height 28
click at [1277, 562] on button "Add" at bounding box center [1273, 562] width 42 height 28
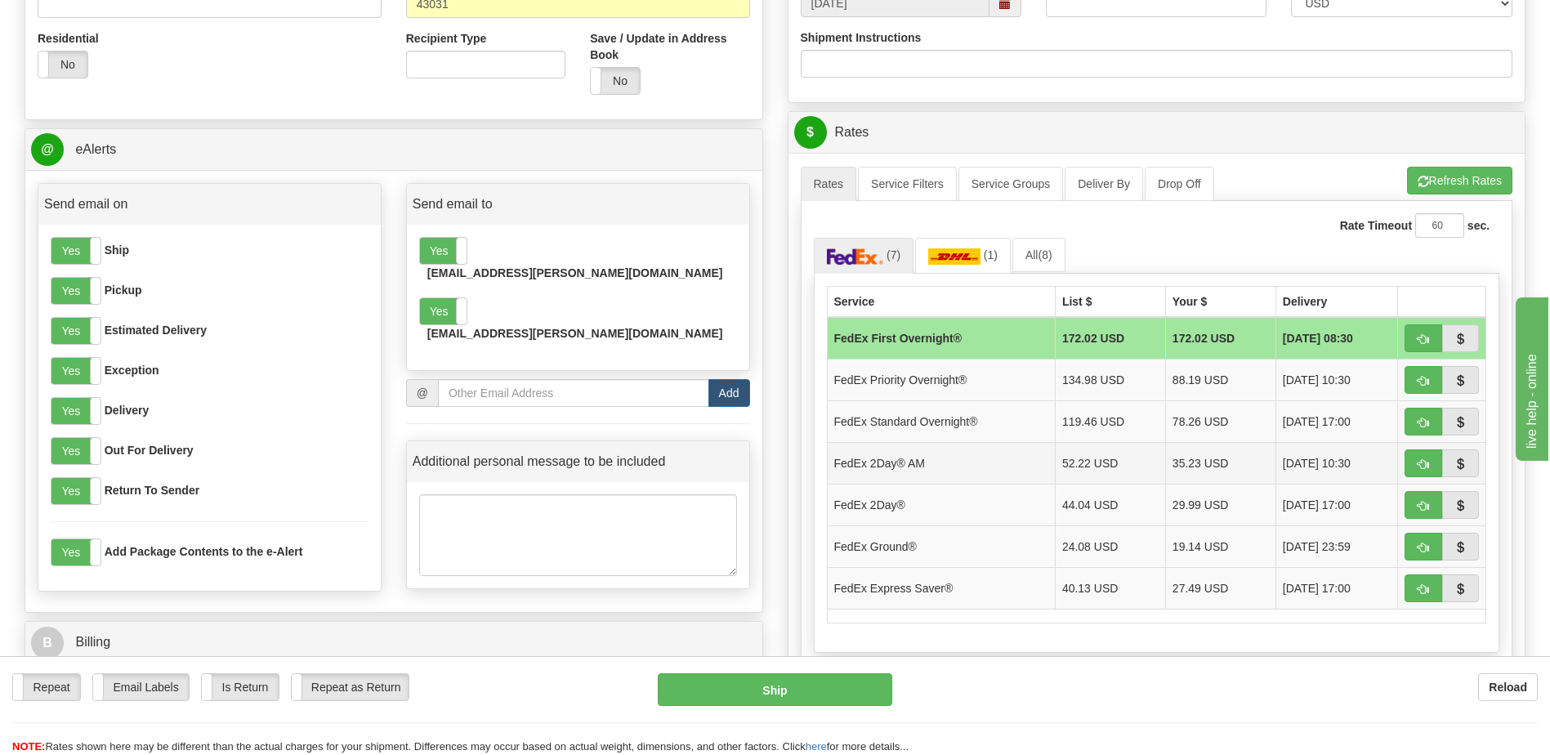
scroll to position [511, 0]
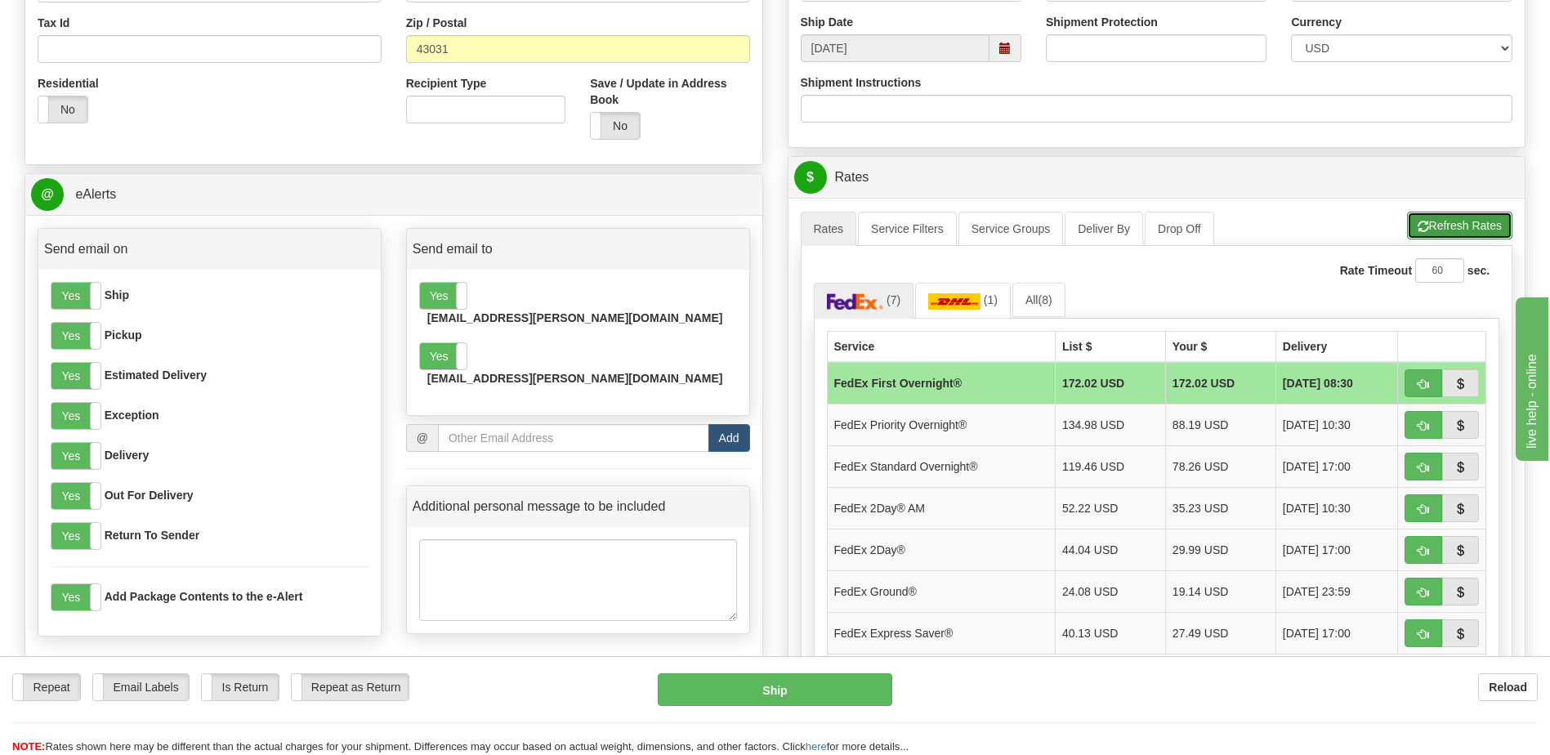
click at [1447, 220] on button "Refresh Rates" at bounding box center [1459, 226] width 105 height 28
click at [1035, 297] on link "All (8)" at bounding box center [1039, 300] width 53 height 34
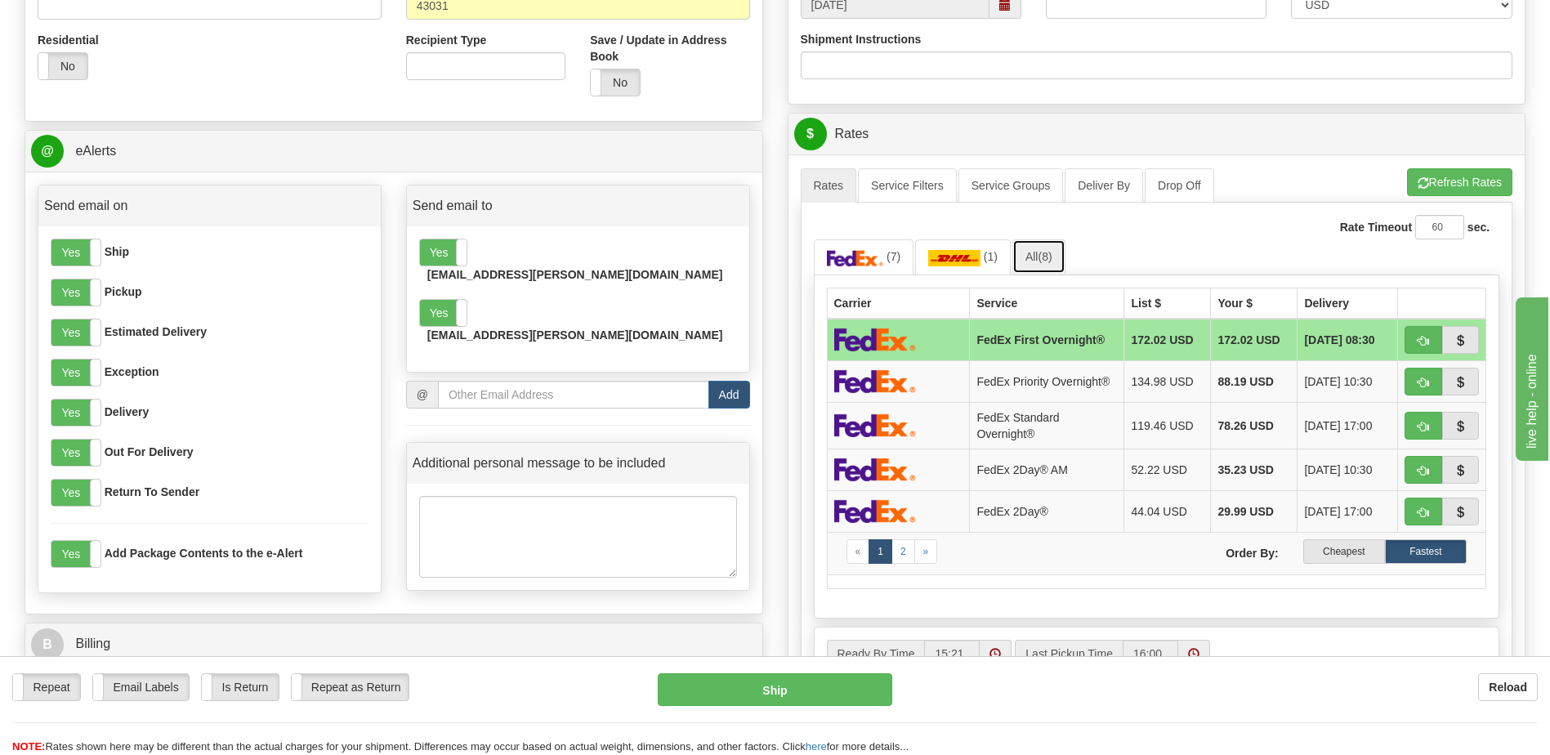
scroll to position [592, 0]
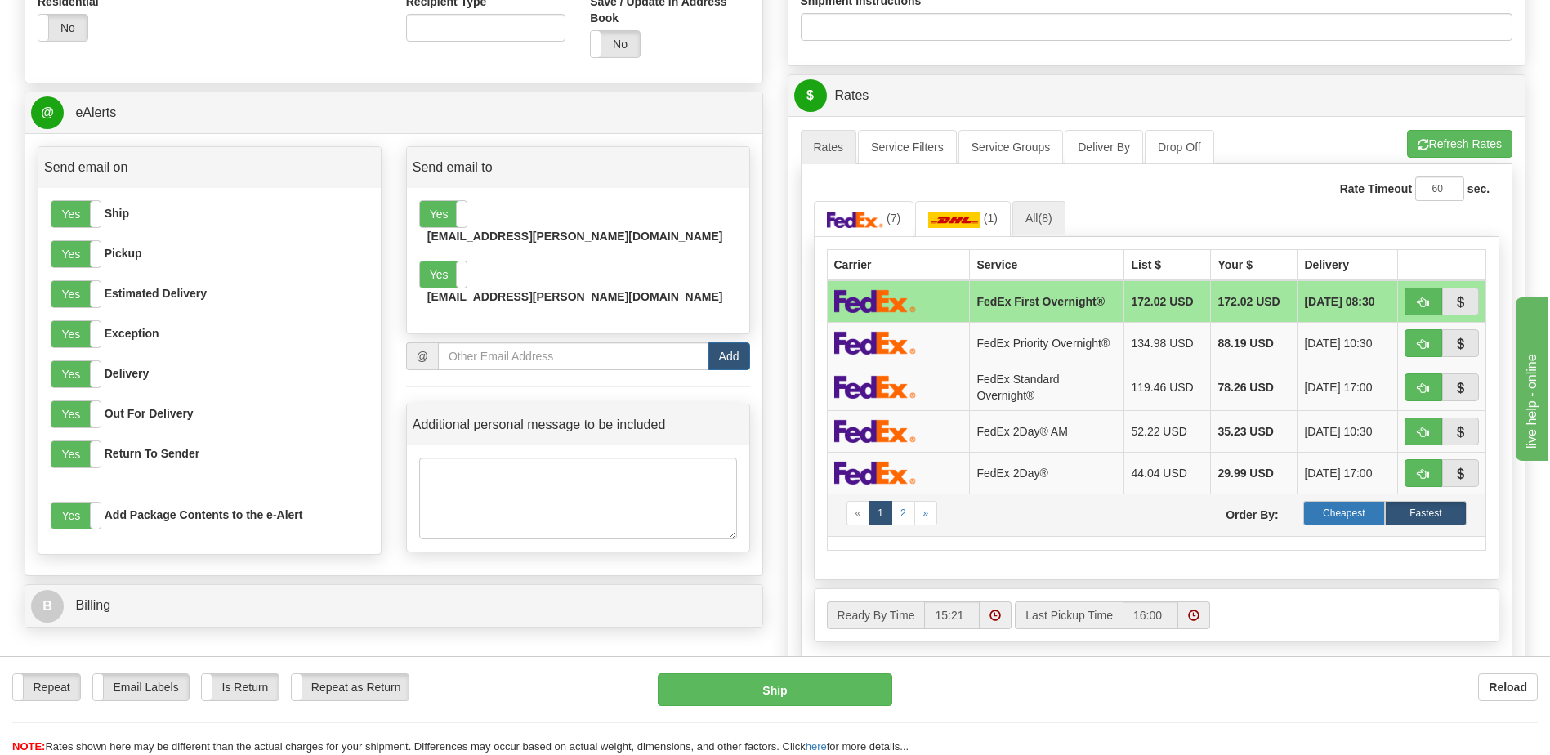
click at [1334, 516] on label "Cheapest" at bounding box center [1344, 513] width 82 height 25
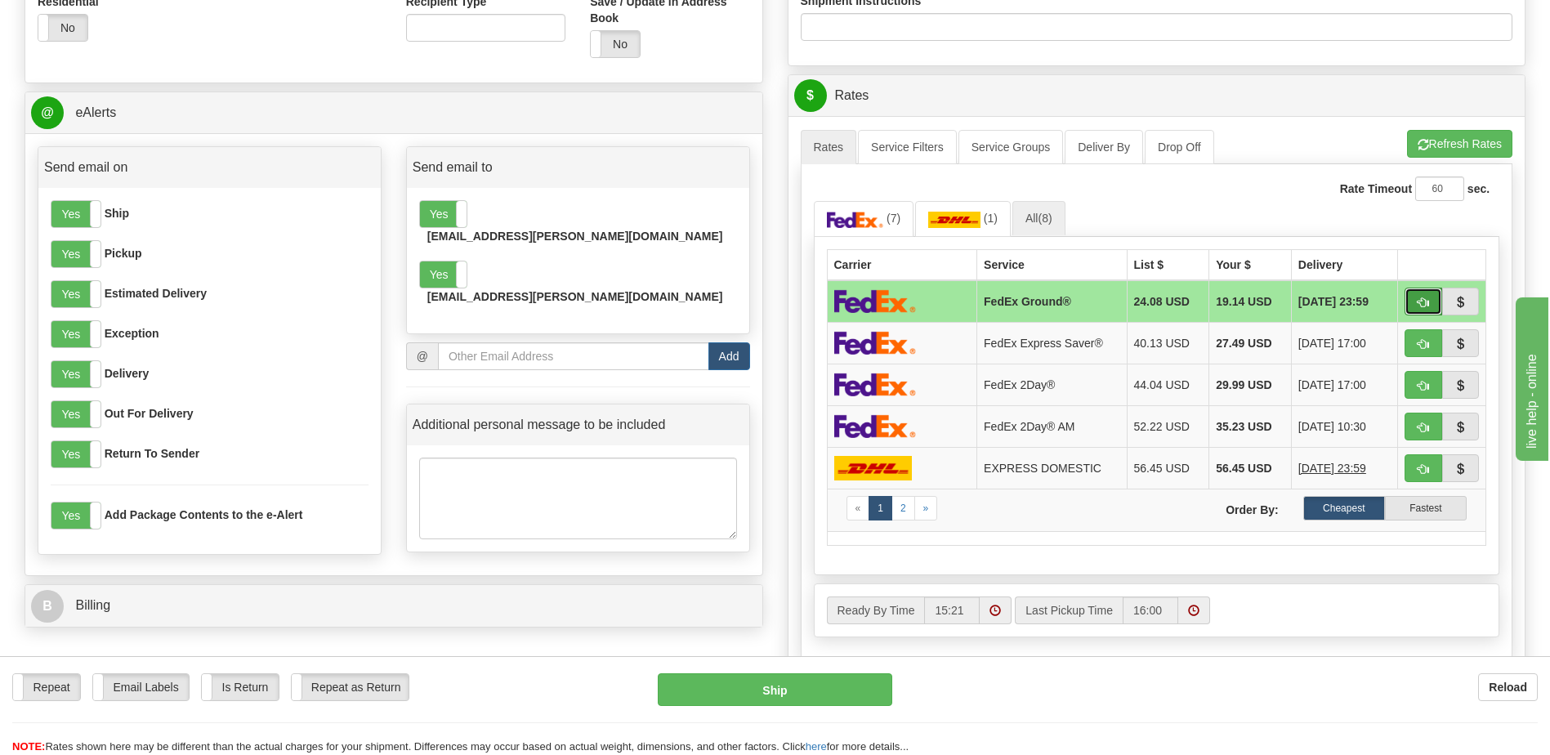
click at [1424, 302] on span "button" at bounding box center [1423, 302] width 11 height 11
type input "92"
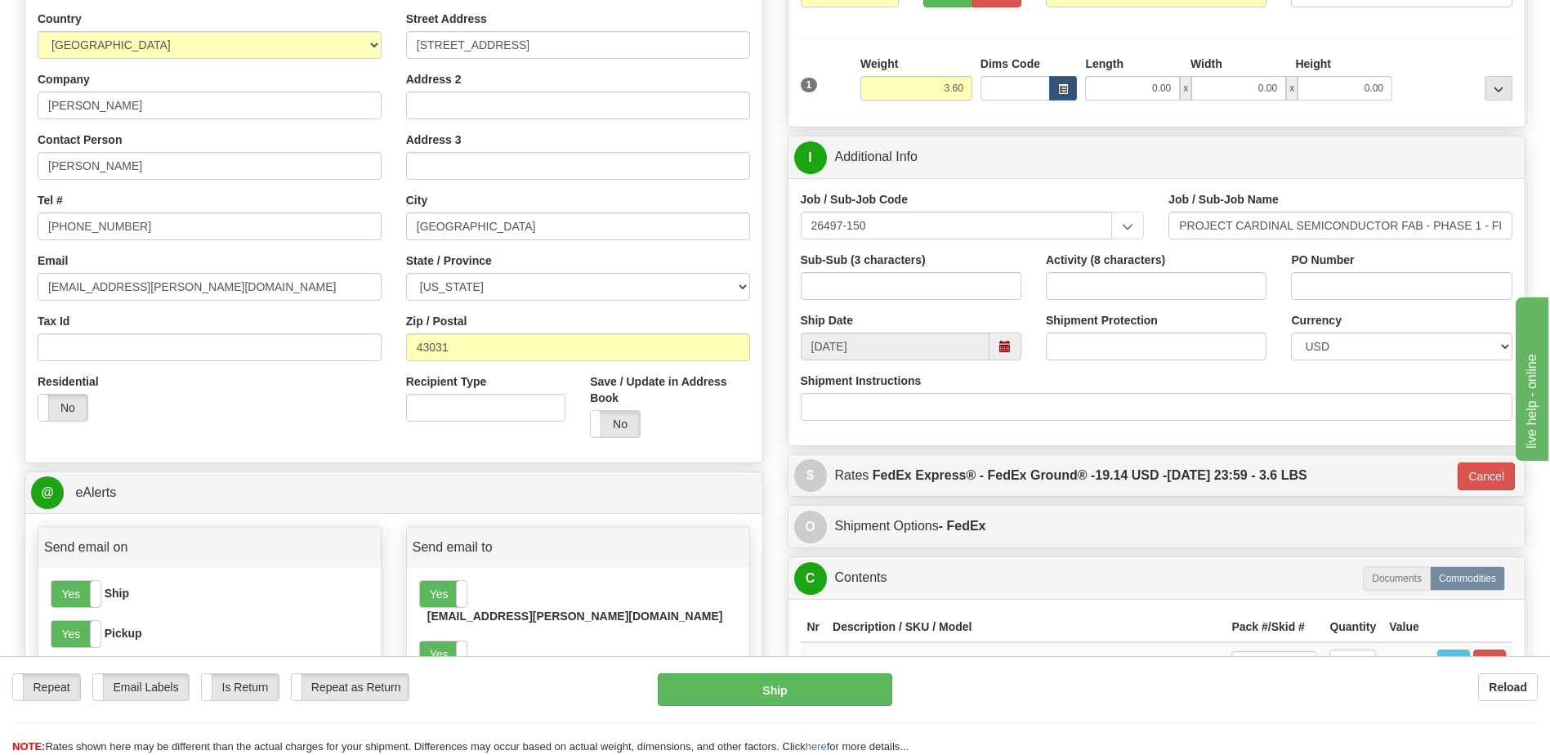
scroll to position [184, 0]
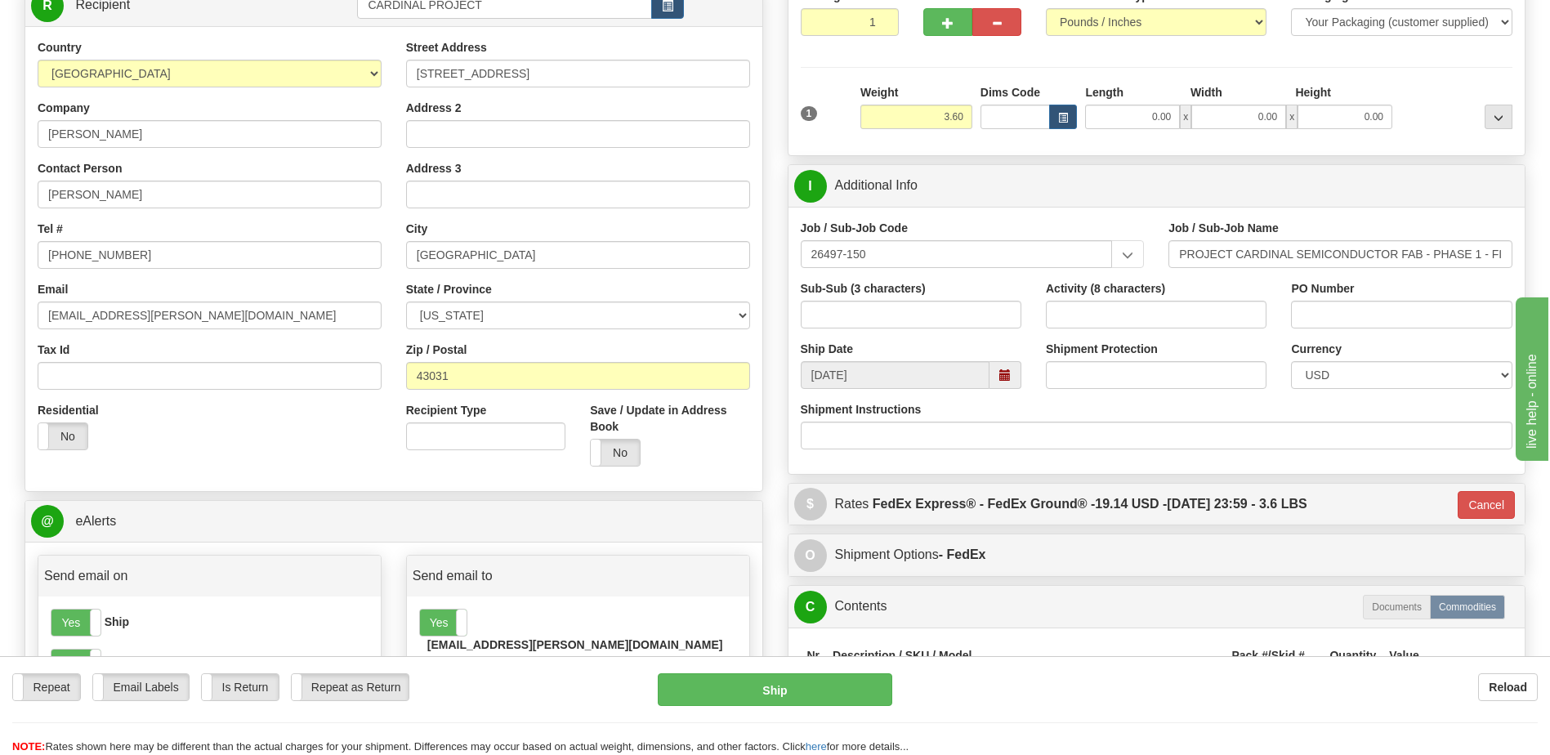
click at [1004, 374] on span at bounding box center [1004, 374] width 11 height 11
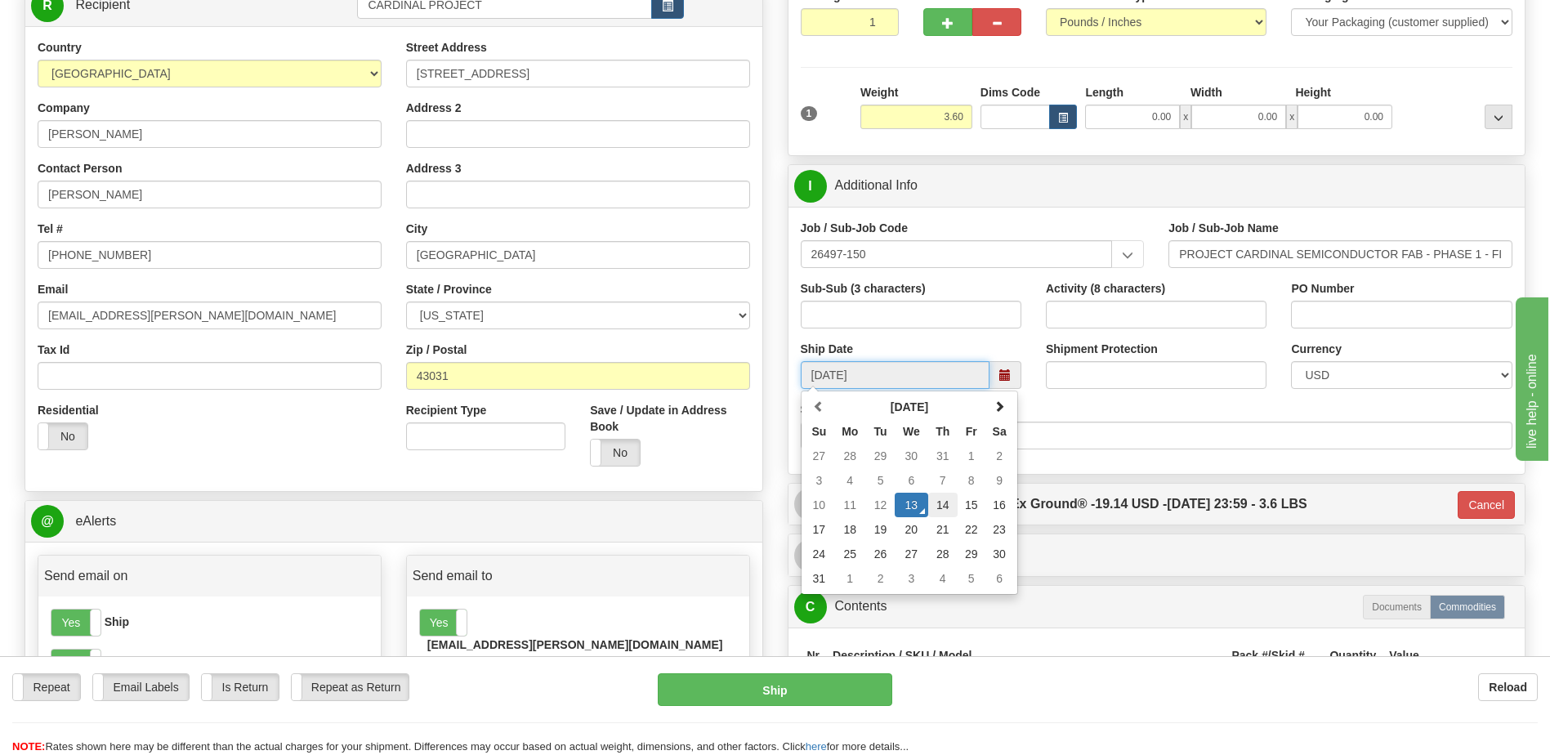
click at [945, 505] on td "14" at bounding box center [942, 505] width 29 height 25
type input "[DATE]"
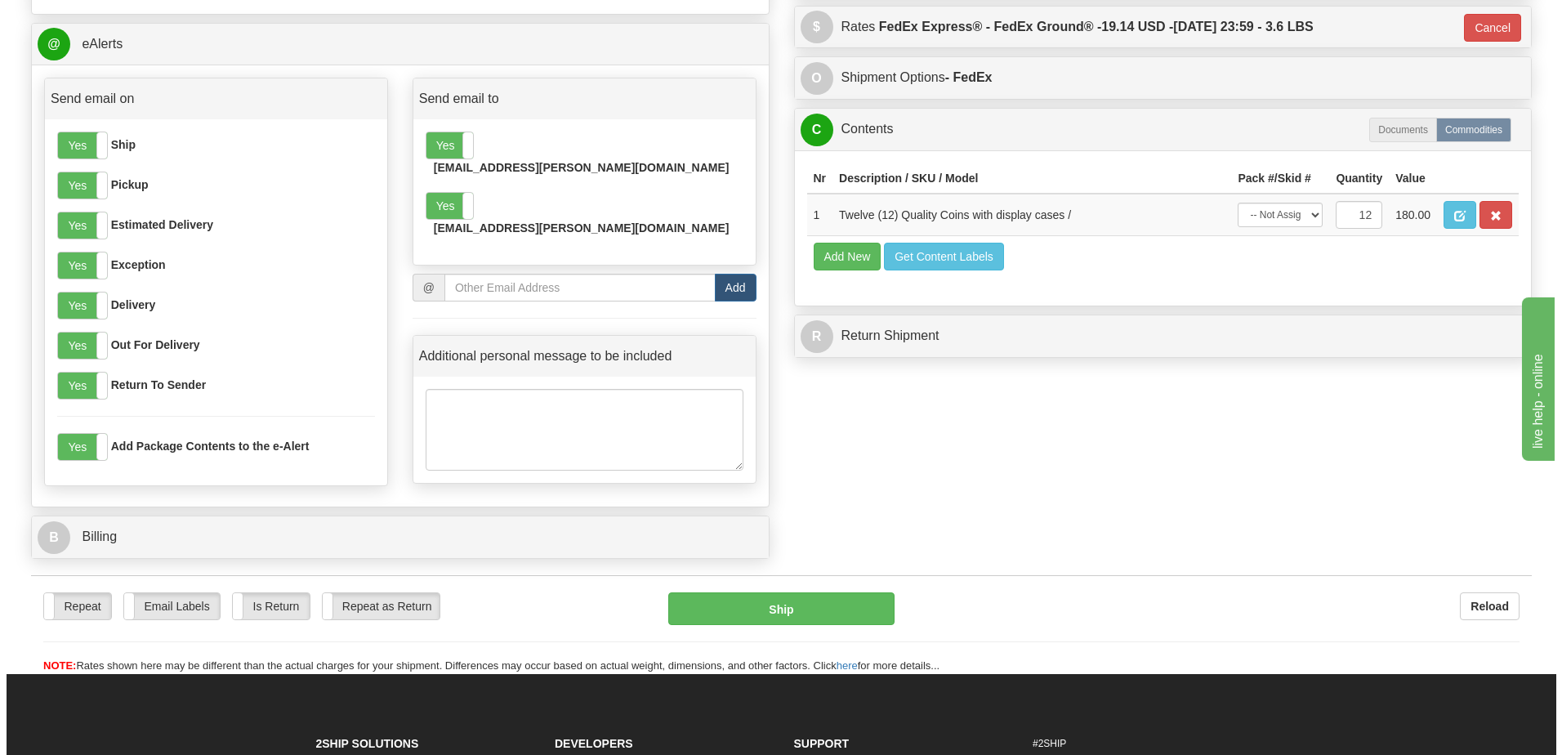
scroll to position [838, 0]
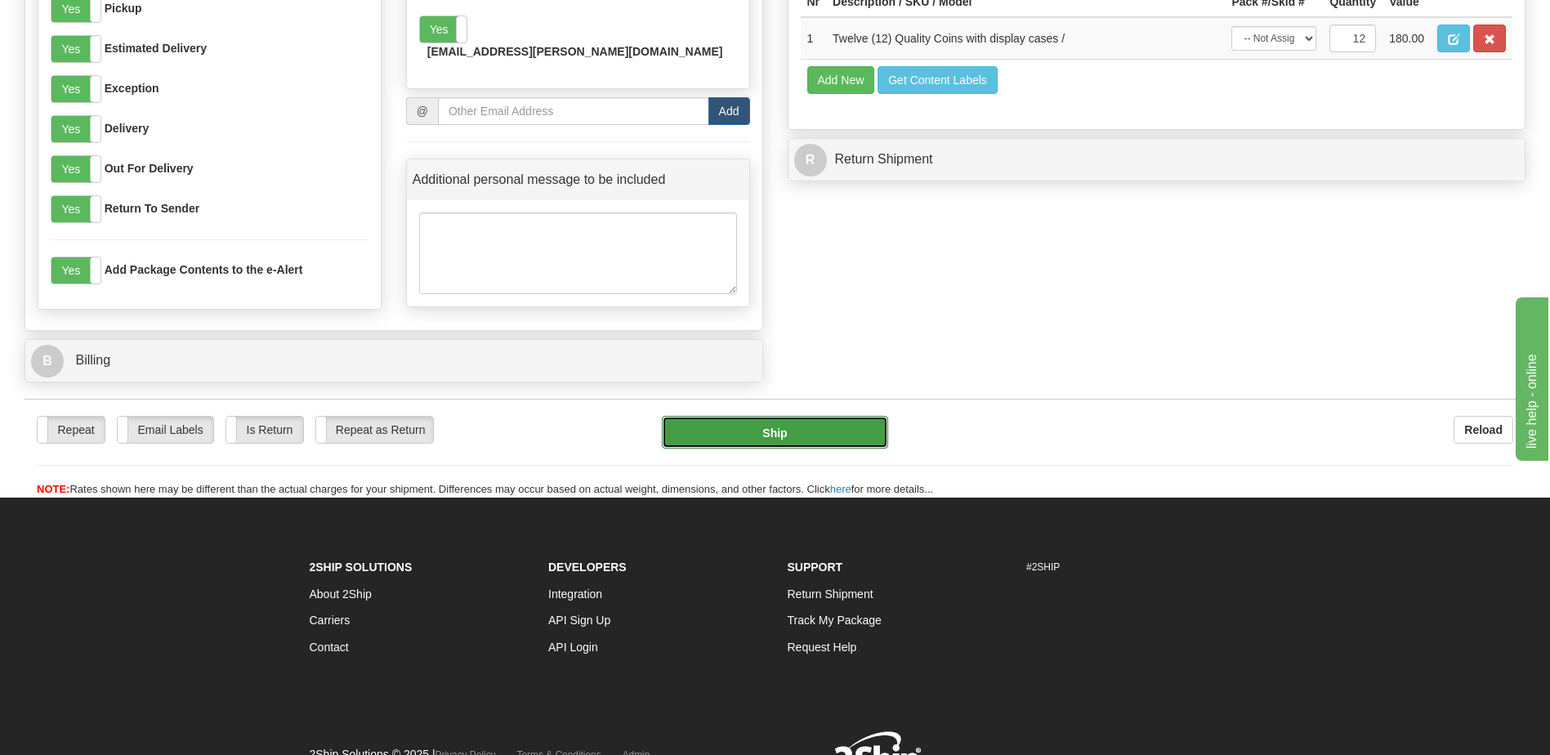
click at [778, 431] on button "Ship" at bounding box center [775, 432] width 226 height 33
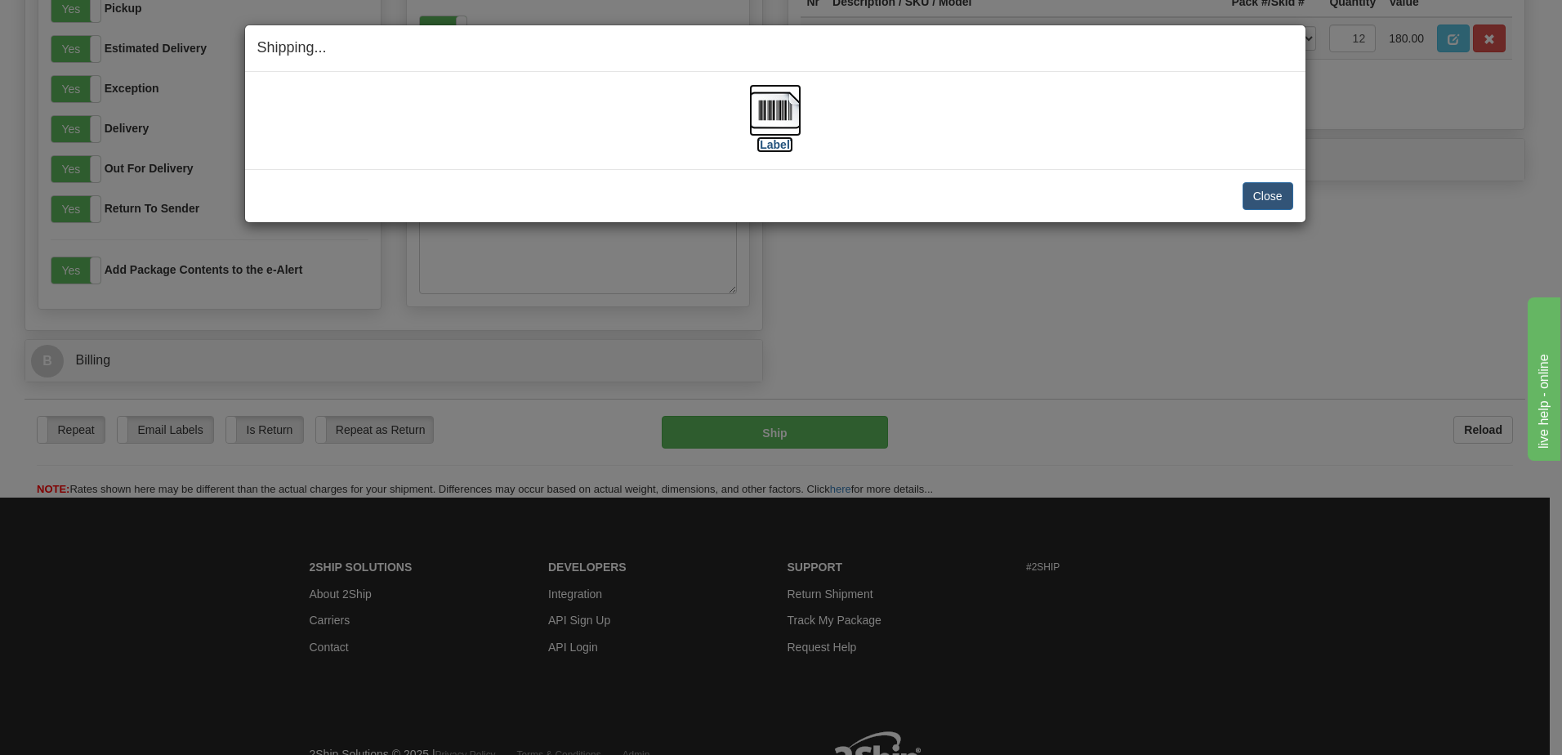
click at [766, 143] on label "[Label]" at bounding box center [776, 144] width 38 height 16
drag, startPoint x: 1271, startPoint y: 193, endPoint x: 1068, endPoint y: 163, distance: 204.8
click at [1271, 193] on button "Close" at bounding box center [1268, 196] width 51 height 28
